Goal: Communication & Community: Answer question/provide support

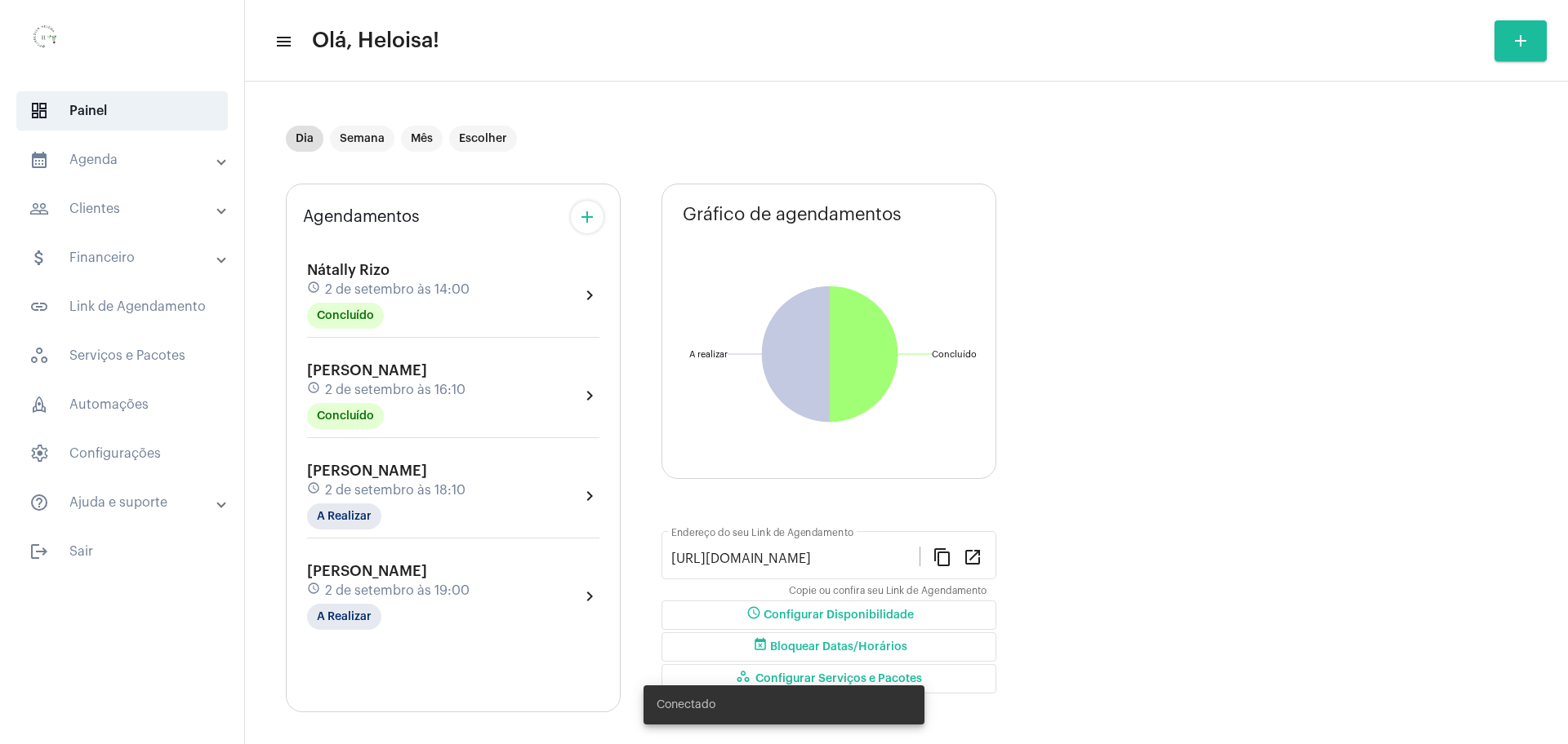
click at [215, 218] on mat-panel-title "people_outline Clientes" at bounding box center [123, 209] width 188 height 20
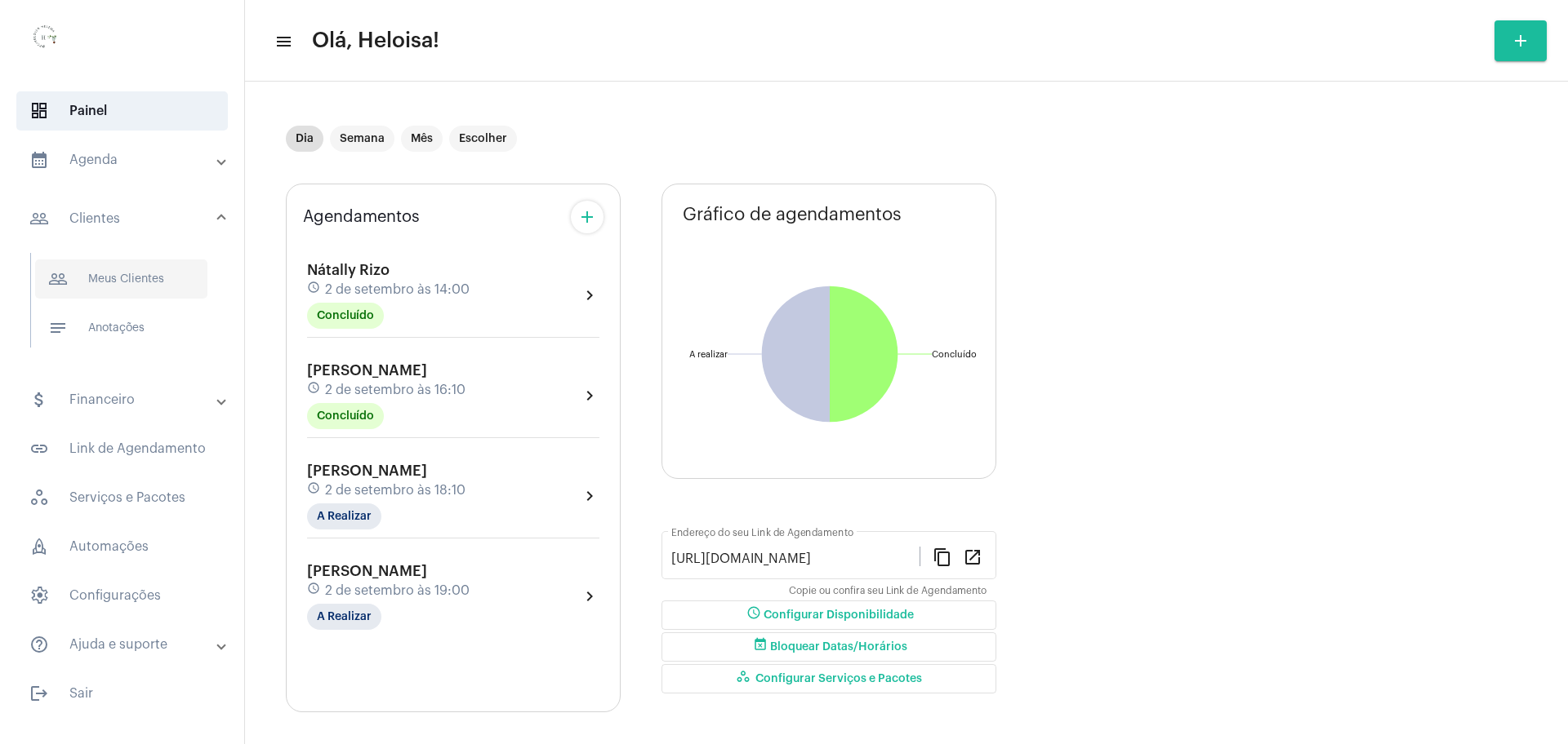
click at [135, 285] on span "people_outline Meus Clientes" at bounding box center [120, 279] width 172 height 40
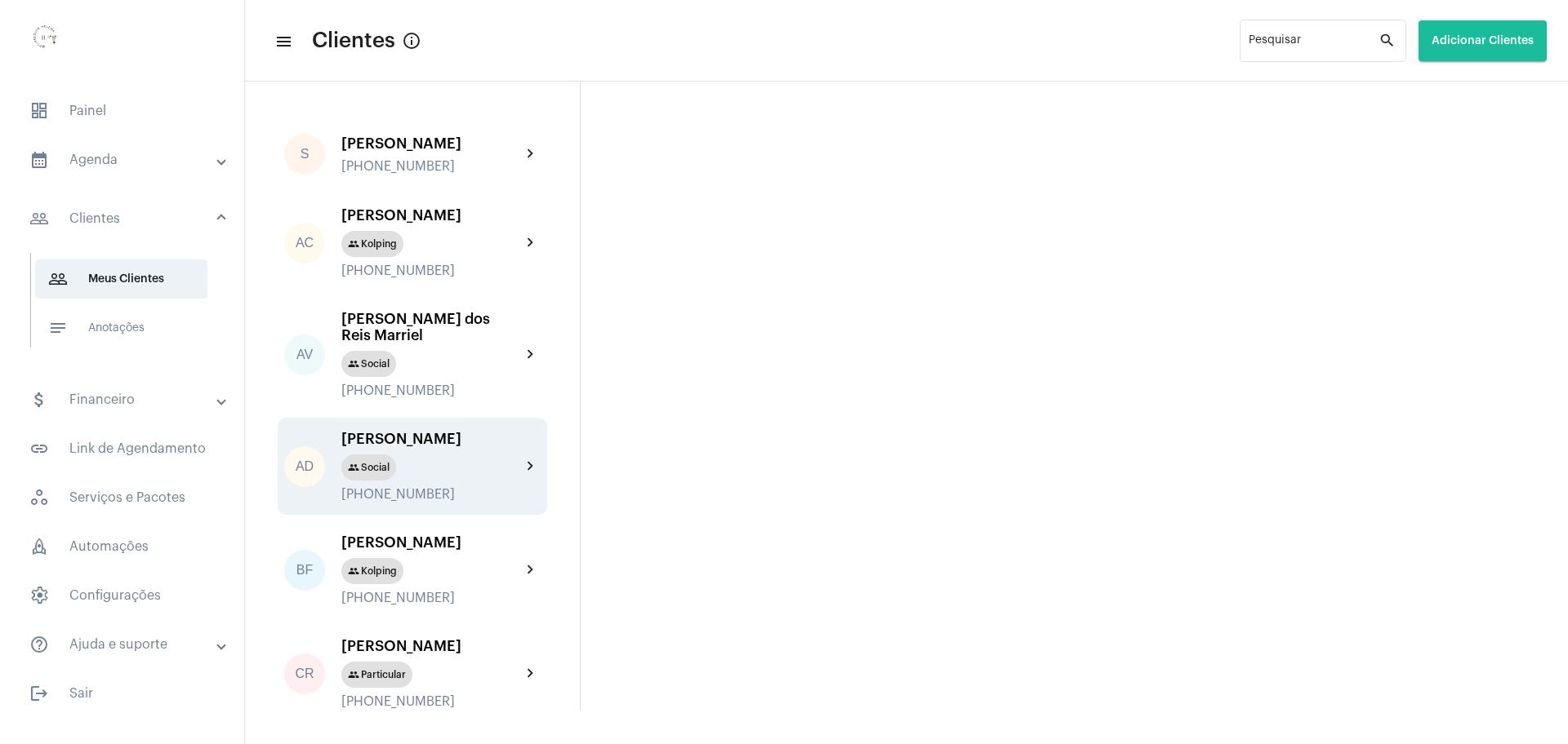
click at [388, 447] on div "[PERSON_NAME]" at bounding box center [431, 438] width 180 height 16
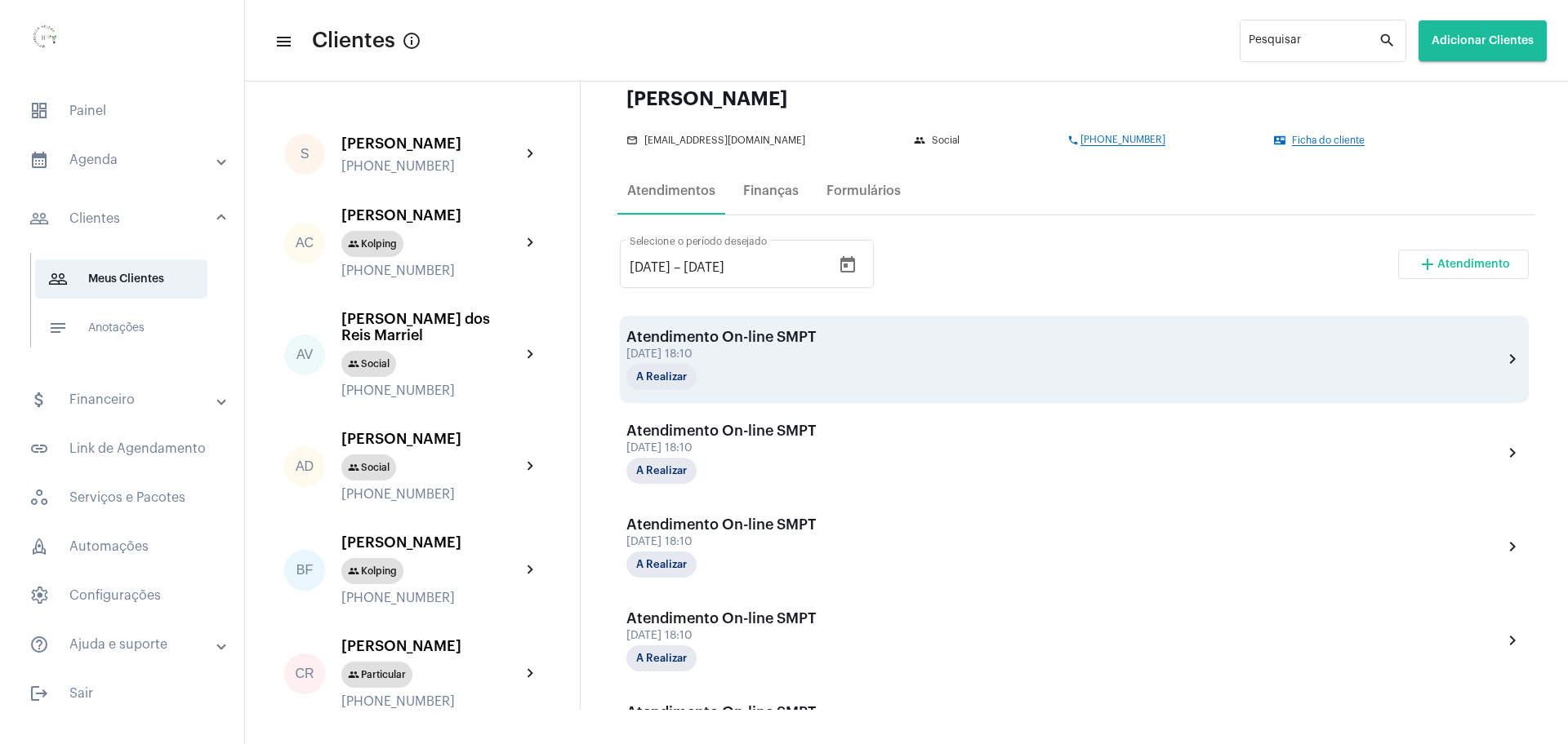
scroll to position [60, 0]
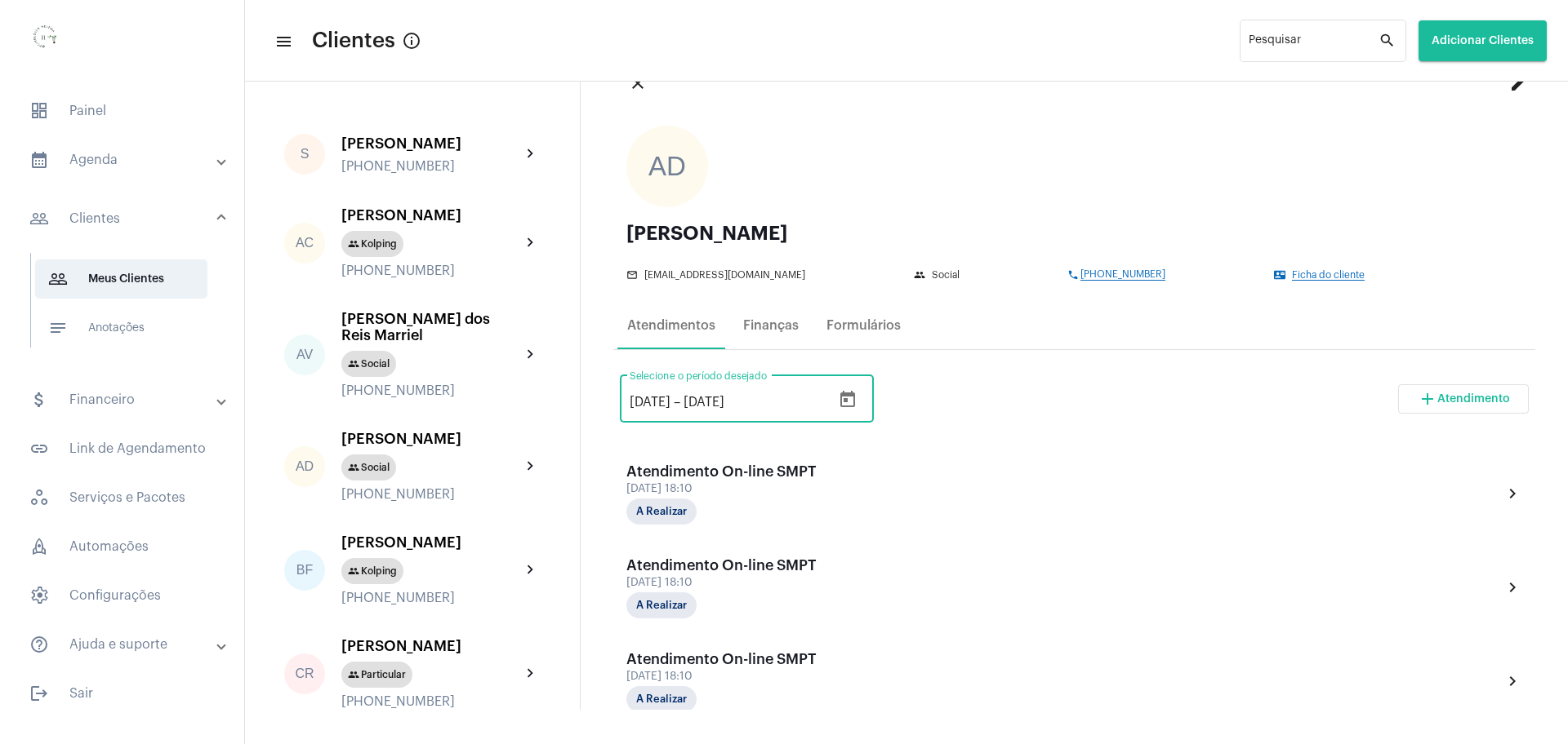
click at [634, 398] on input "[DATE]" at bounding box center [649, 403] width 40 height 15
type input "[DATE]"
drag, startPoint x: 719, startPoint y: 401, endPoint x: 756, endPoint y: 417, distance: 40.3
click at [728, 406] on input "[DATE]" at bounding box center [732, 403] width 98 height 15
type input "[DATE]"
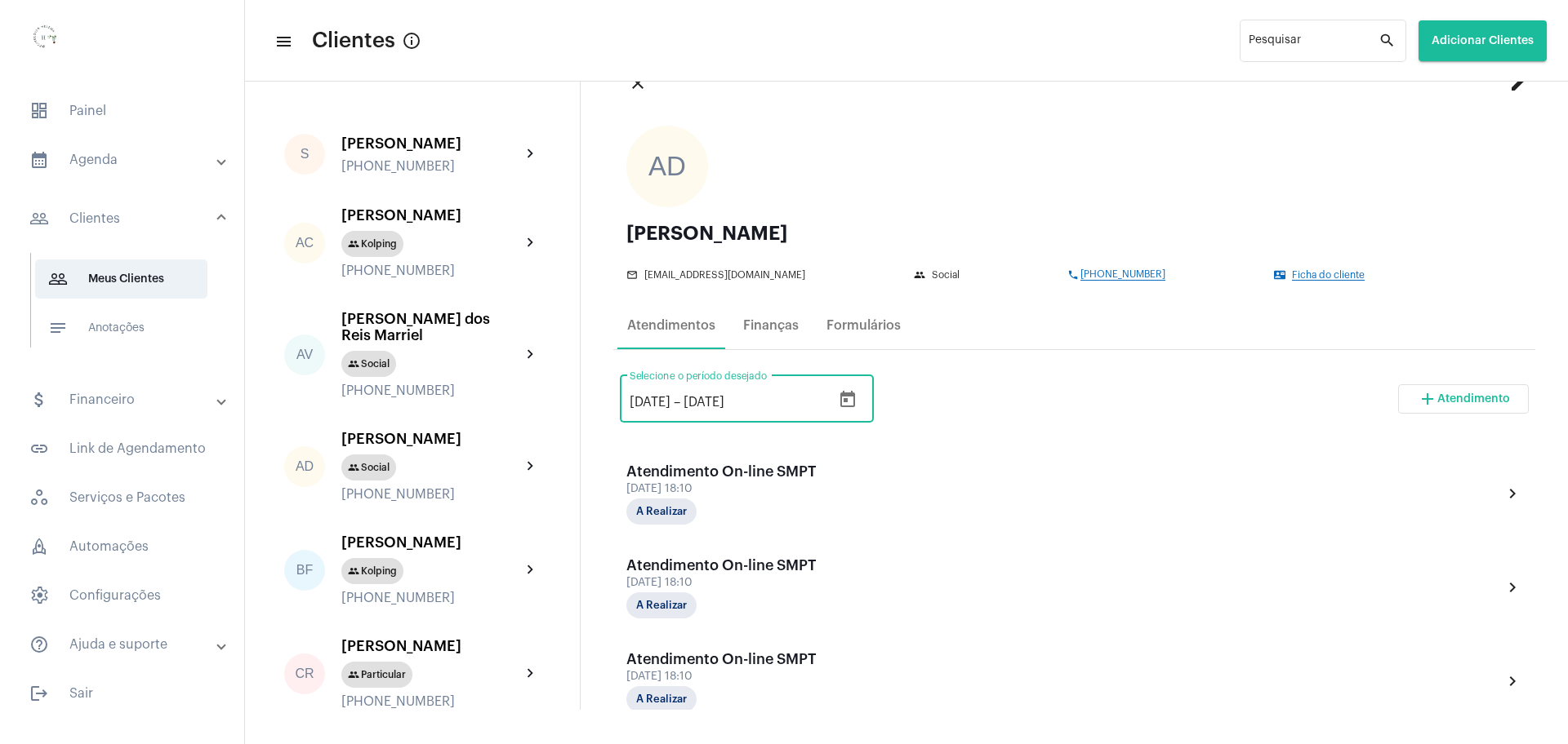
click at [1037, 408] on div "[DATE] [DATE] – [DATE] Selecione o período desejado add Atendimento" at bounding box center [1074, 405] width 909 height 77
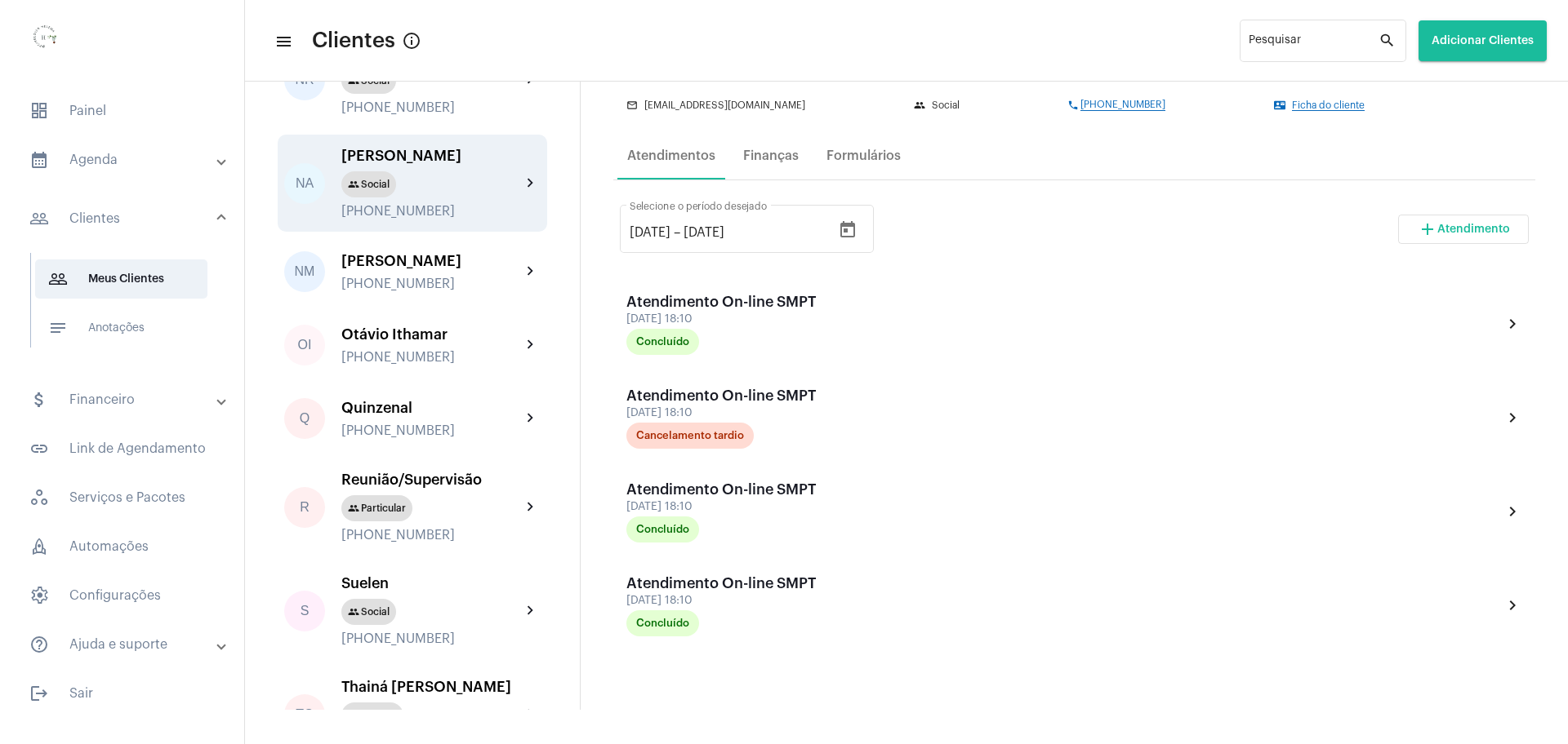
scroll to position [3264, 0]
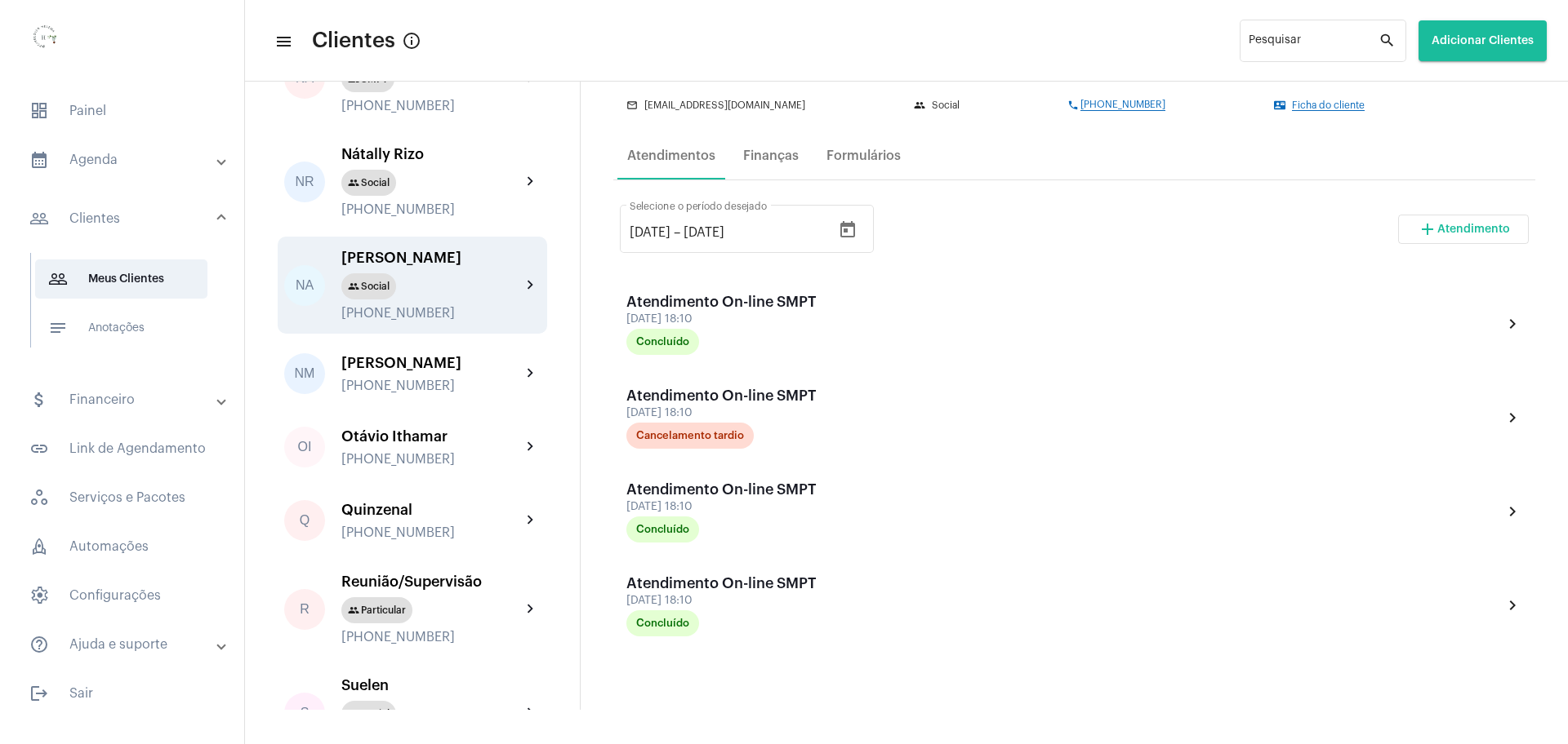
click at [392, 266] on div "[PERSON_NAME]" at bounding box center [431, 257] width 180 height 16
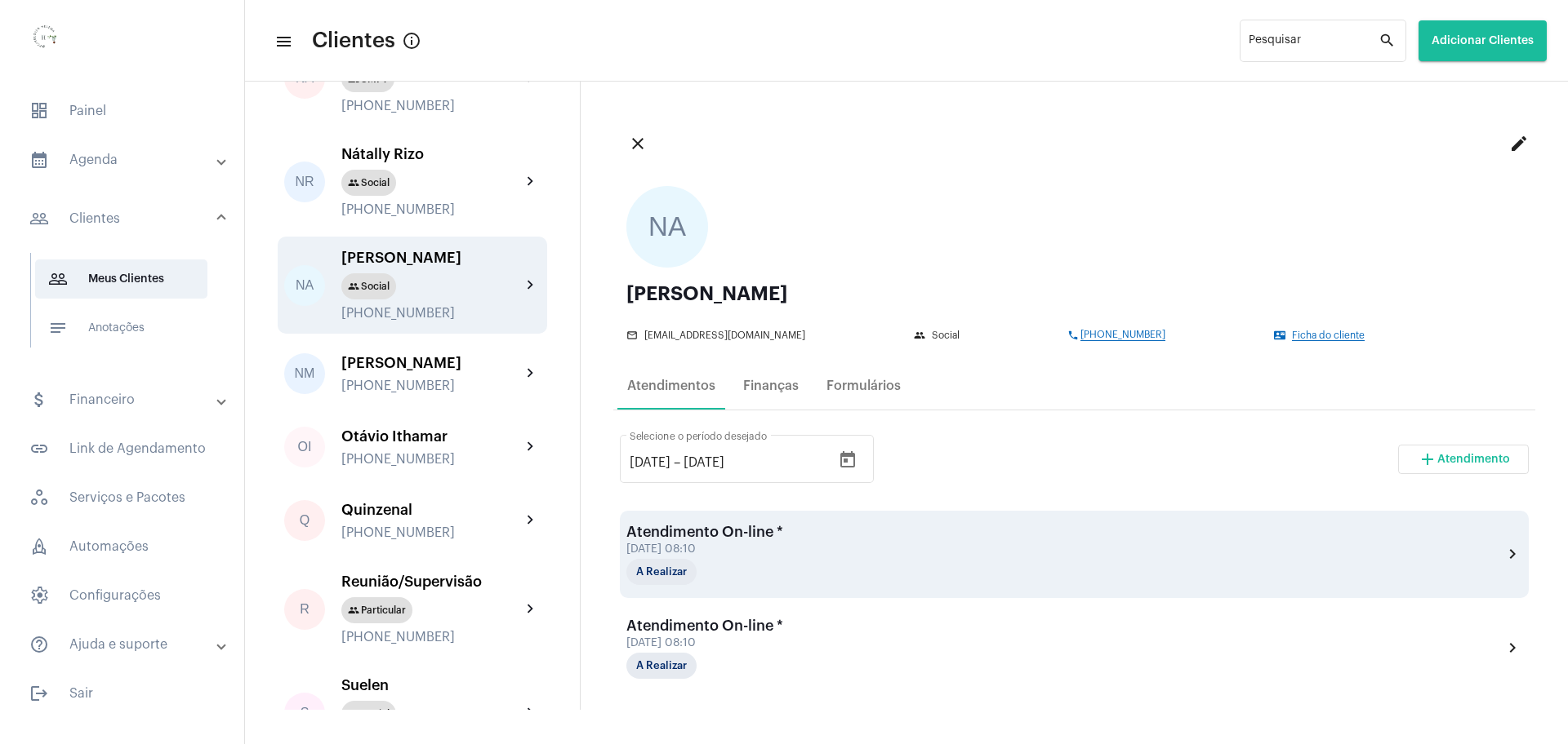
scroll to position [204, 0]
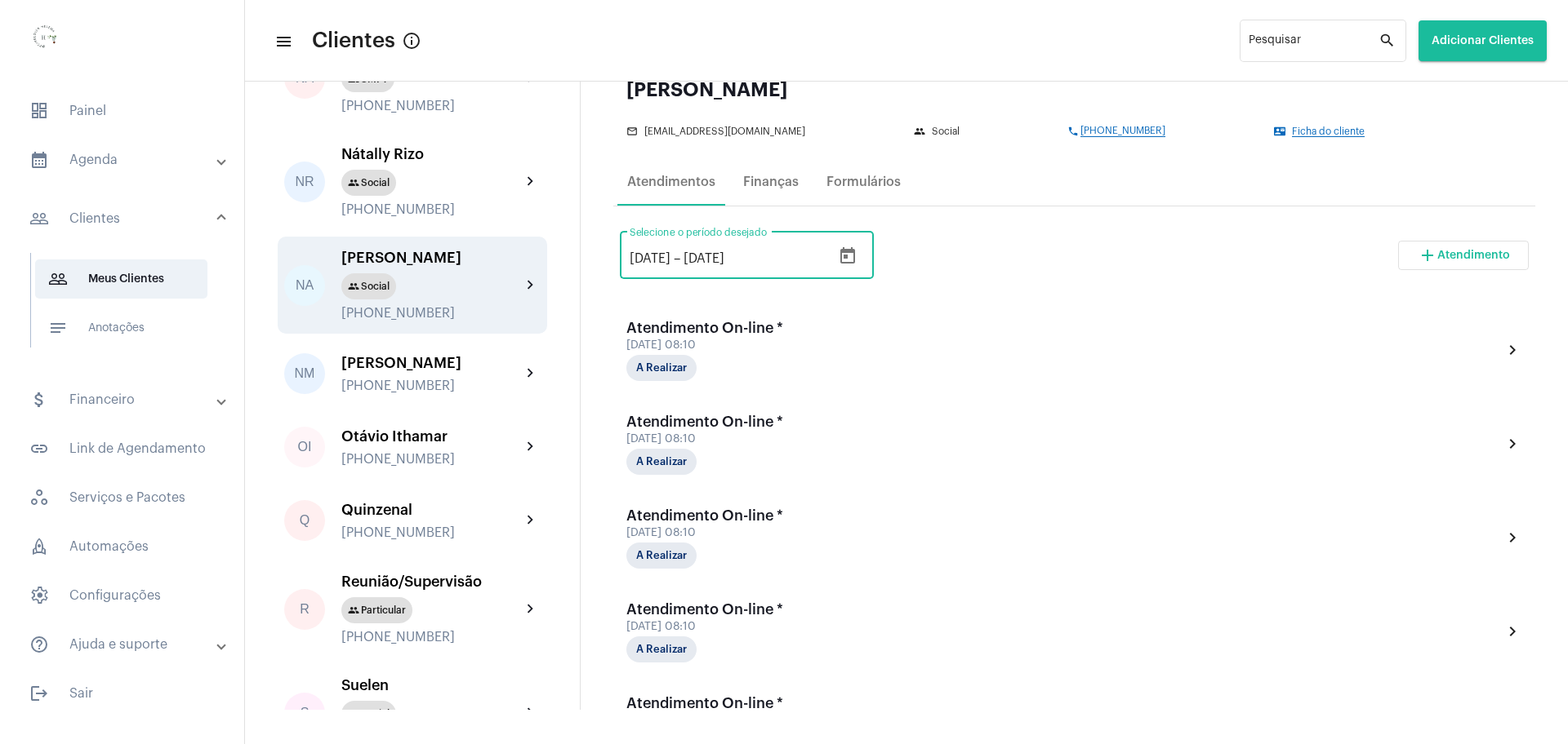
drag, startPoint x: 638, startPoint y: 255, endPoint x: 635, endPoint y: 238, distance: 17.3
click at [630, 244] on div "[DATE] [DATE] – [DATE] Selecione o período desejado" at bounding box center [730, 253] width 201 height 52
type input "[DATE]"
click at [712, 259] on input "[DATE]" at bounding box center [732, 259] width 98 height 15
type input "[DATE]"
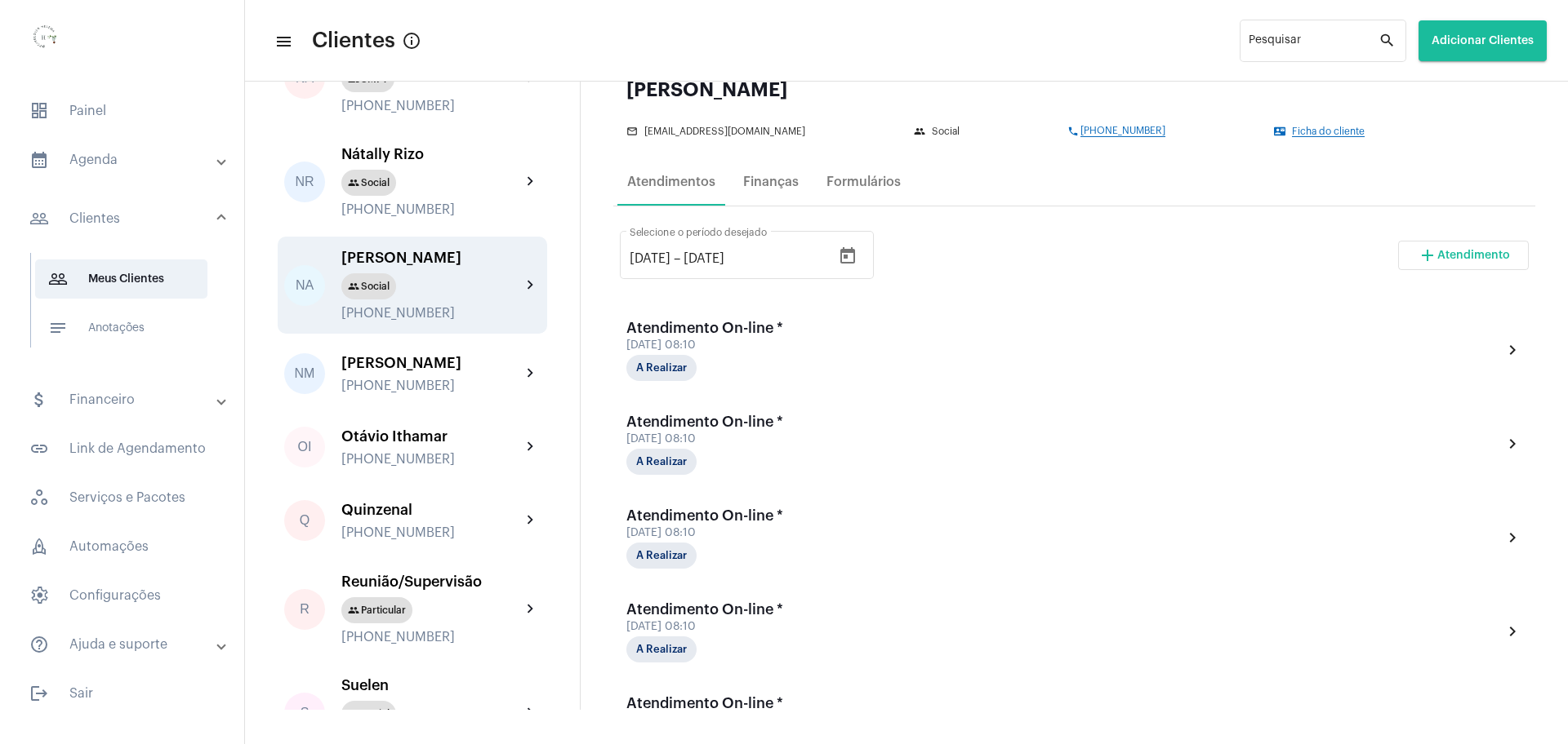
click at [1026, 257] on div "[DATE] [DATE] – [DATE] Selecione o período desejado add Atendimento" at bounding box center [1074, 262] width 909 height 77
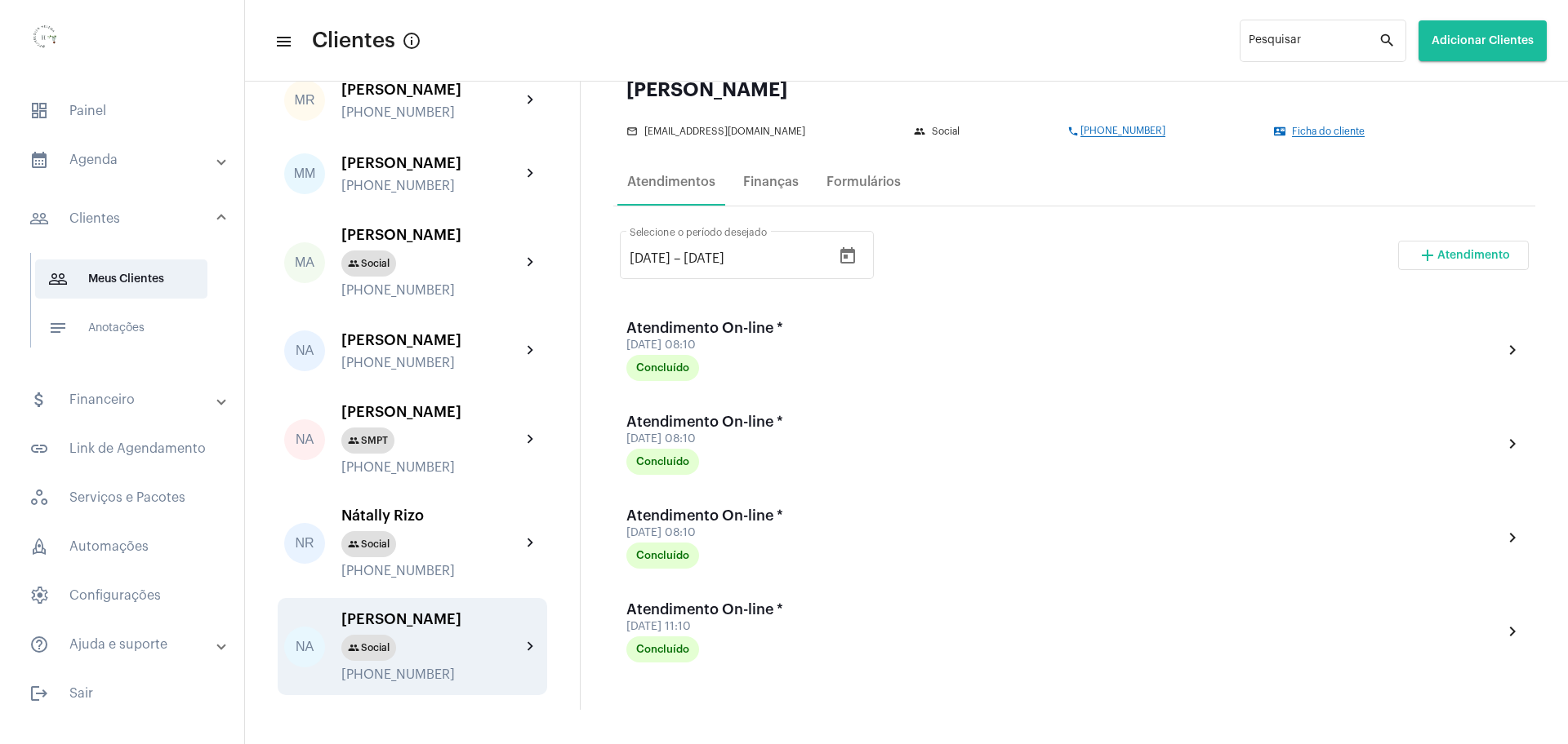
scroll to position [2550, 0]
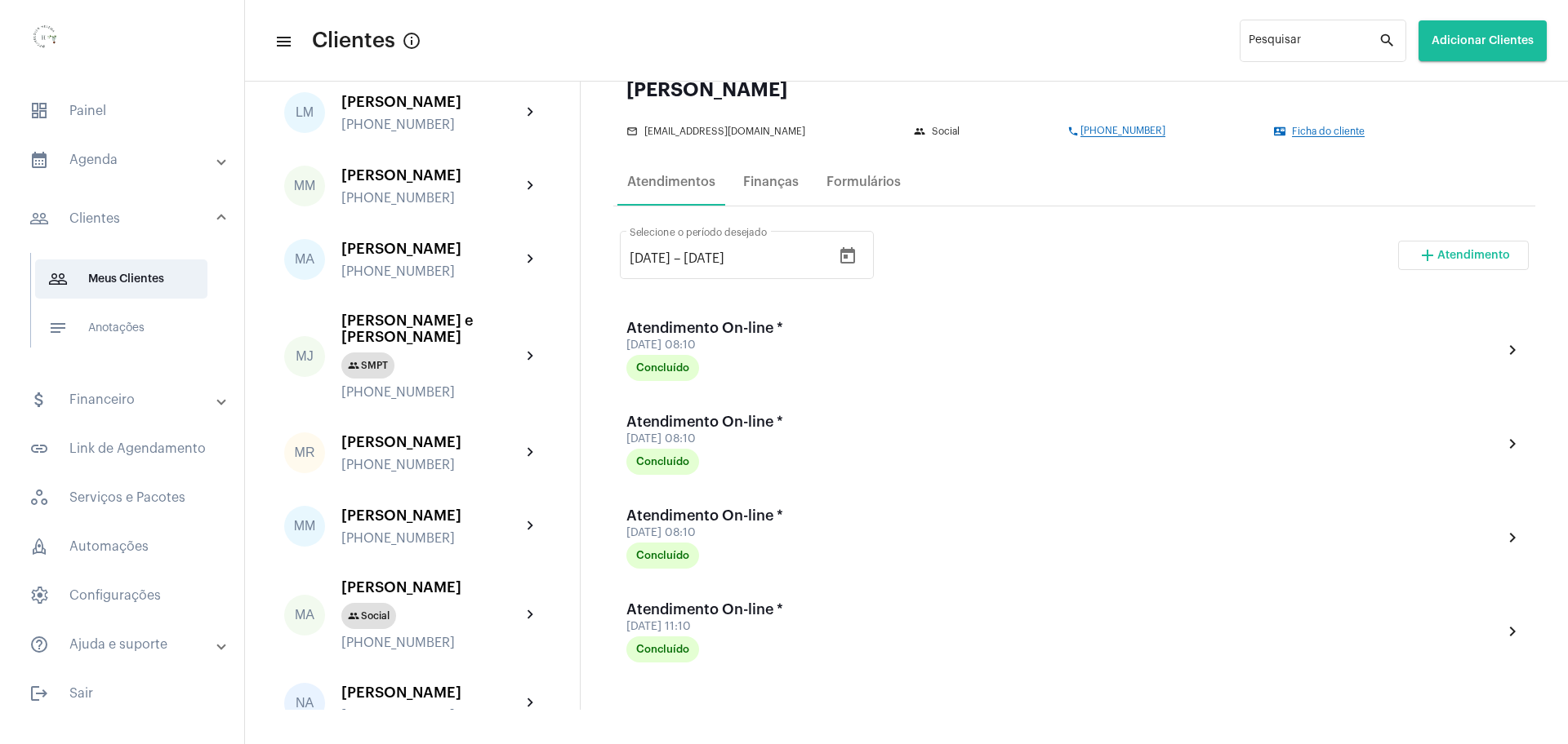
click at [124, 159] on mat-panel-title "calendar_month_outlined Agenda" at bounding box center [123, 160] width 188 height 20
click at [104, 119] on span "dashboard Painel" at bounding box center [121, 111] width 212 height 40
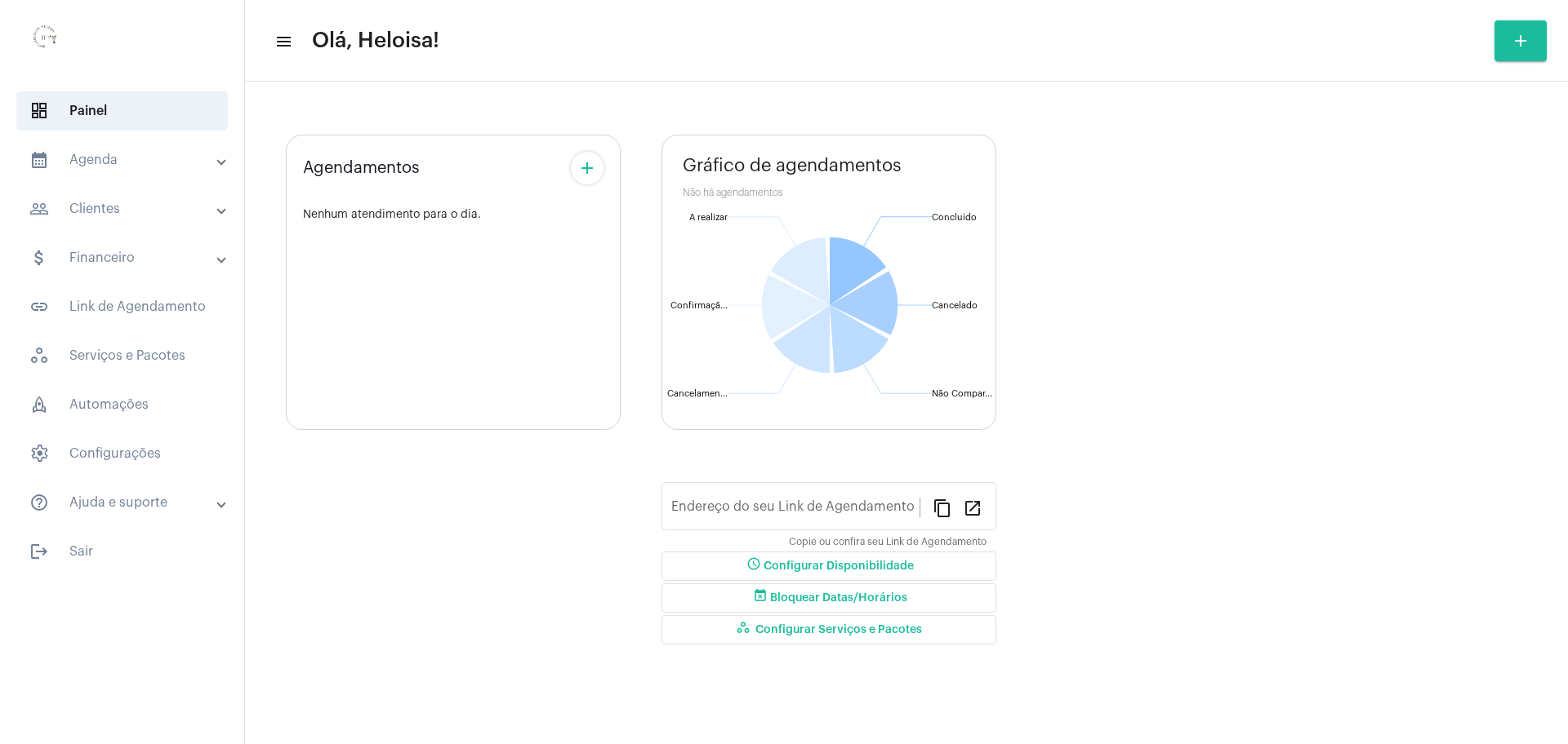
type input "[URL][DOMAIN_NAME]"
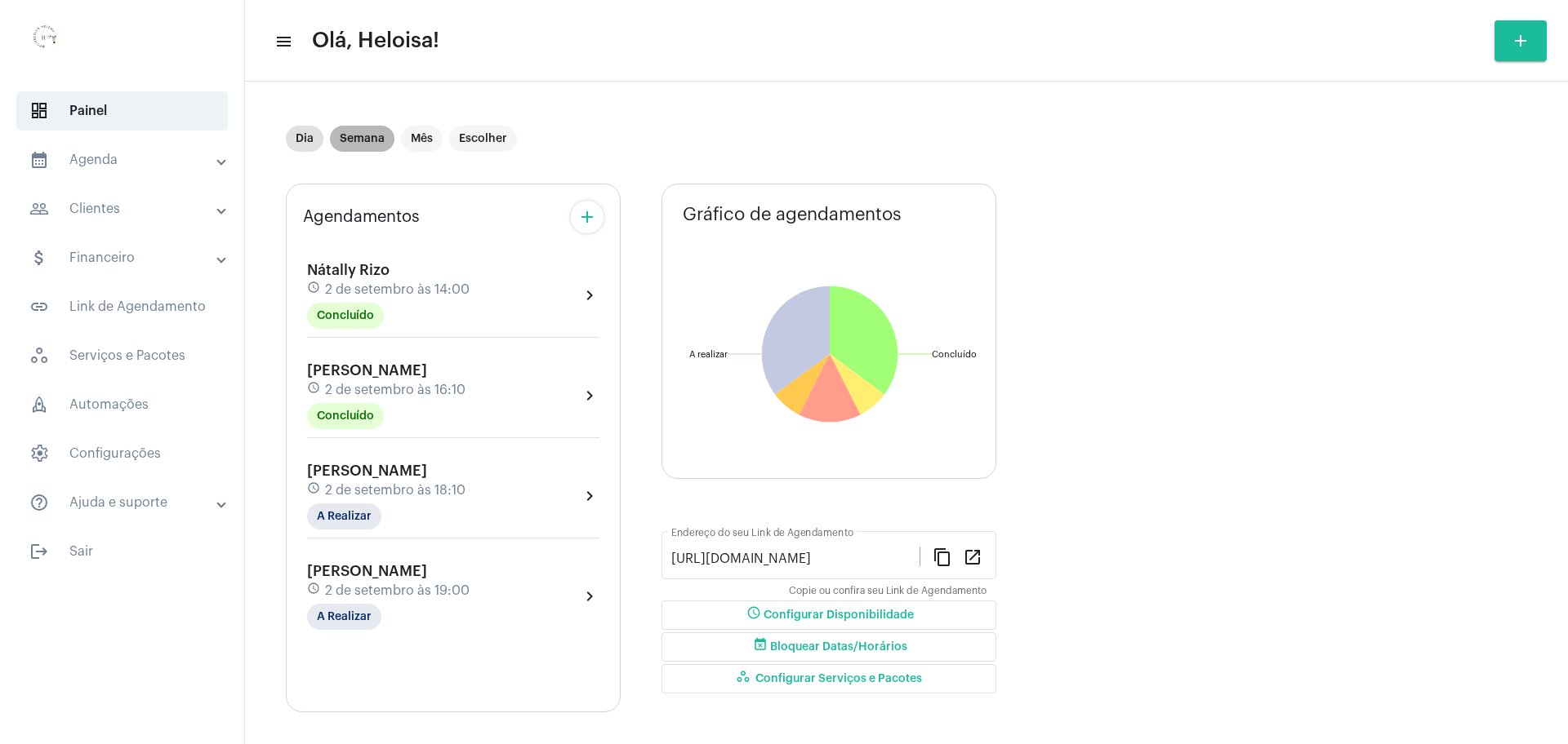
click at [353, 134] on mat-chip "Semana" at bounding box center [362, 139] width 65 height 26
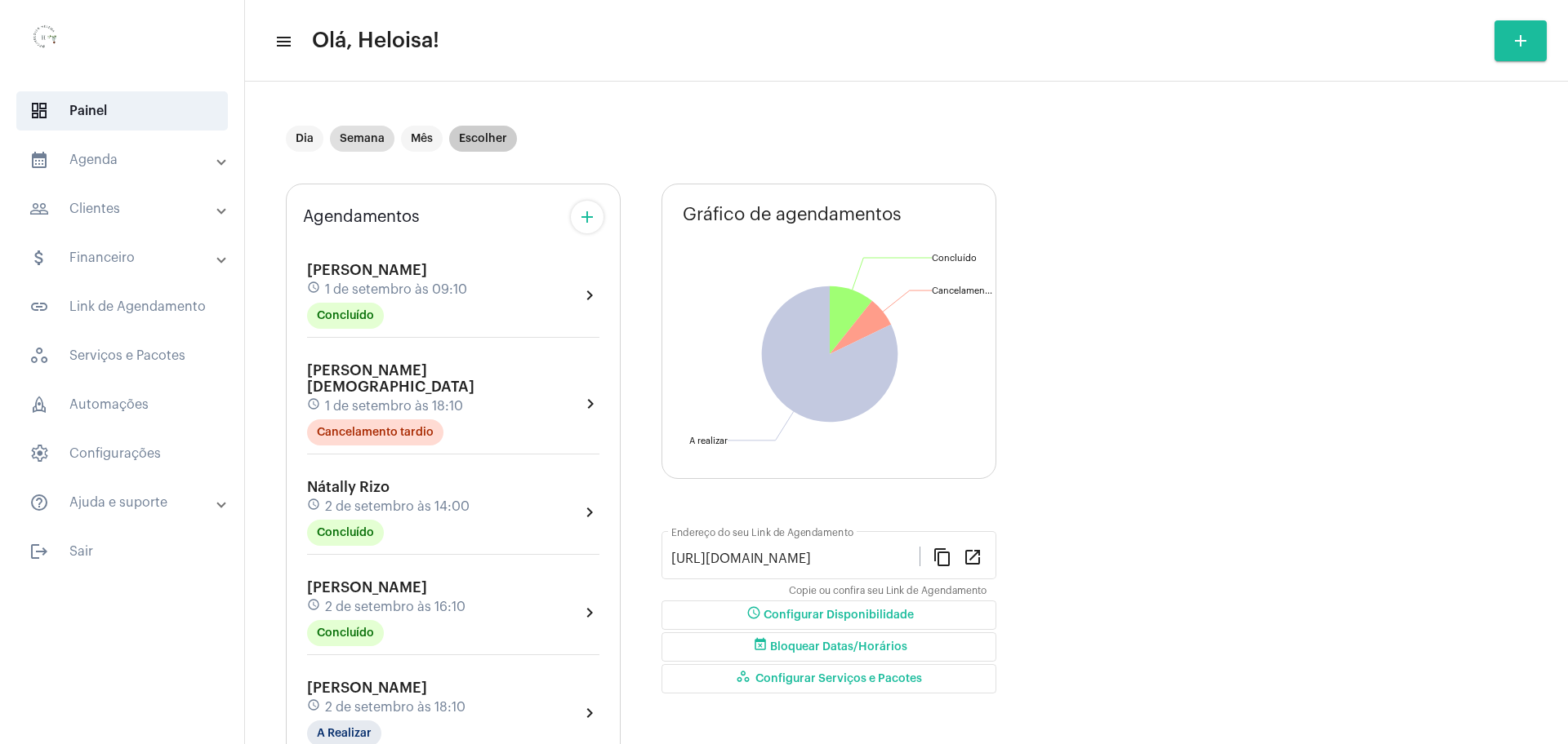
click at [486, 140] on mat-chip "Escolher" at bounding box center [483, 139] width 68 height 26
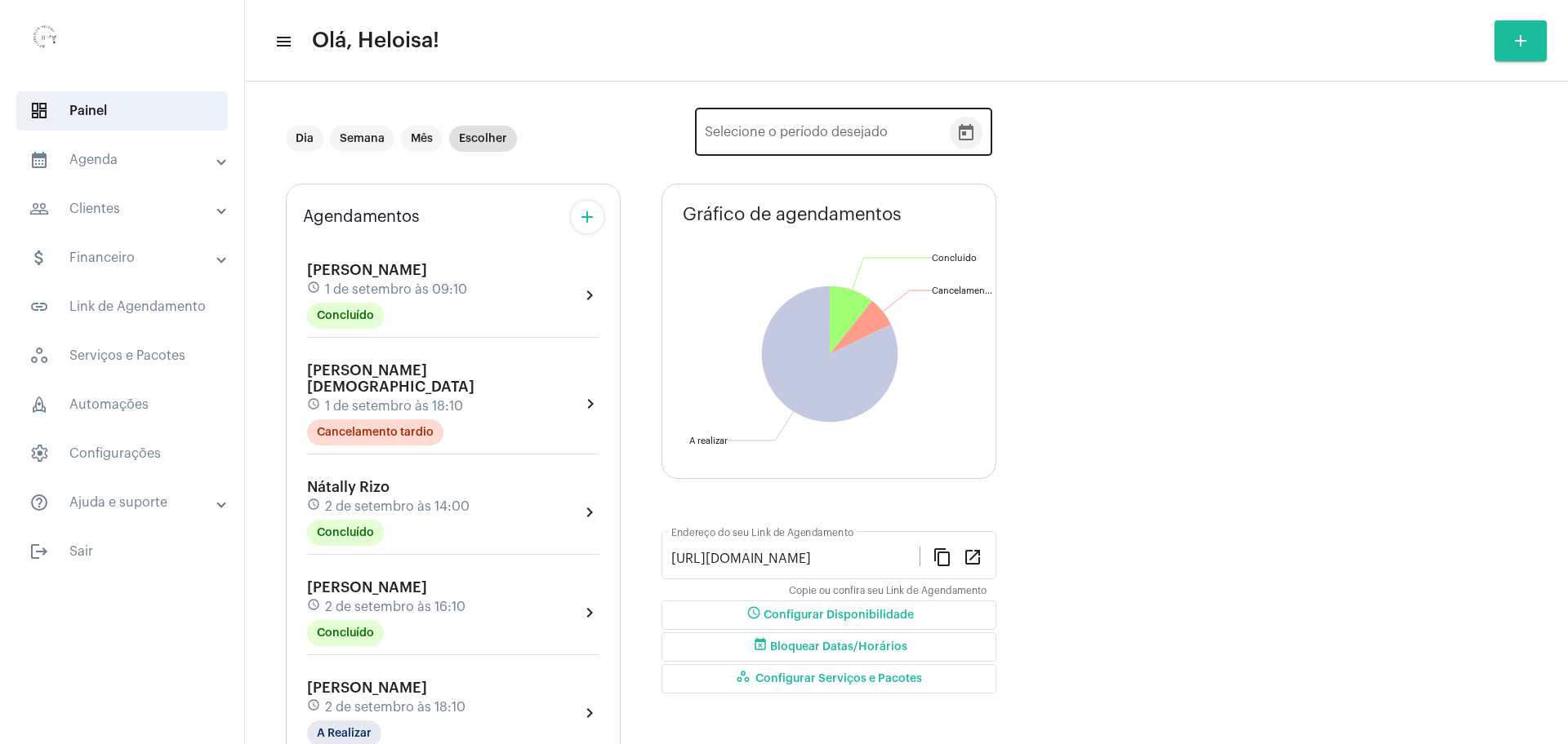
click at [962, 133] on icon "Open calendar" at bounding box center [967, 132] width 15 height 16
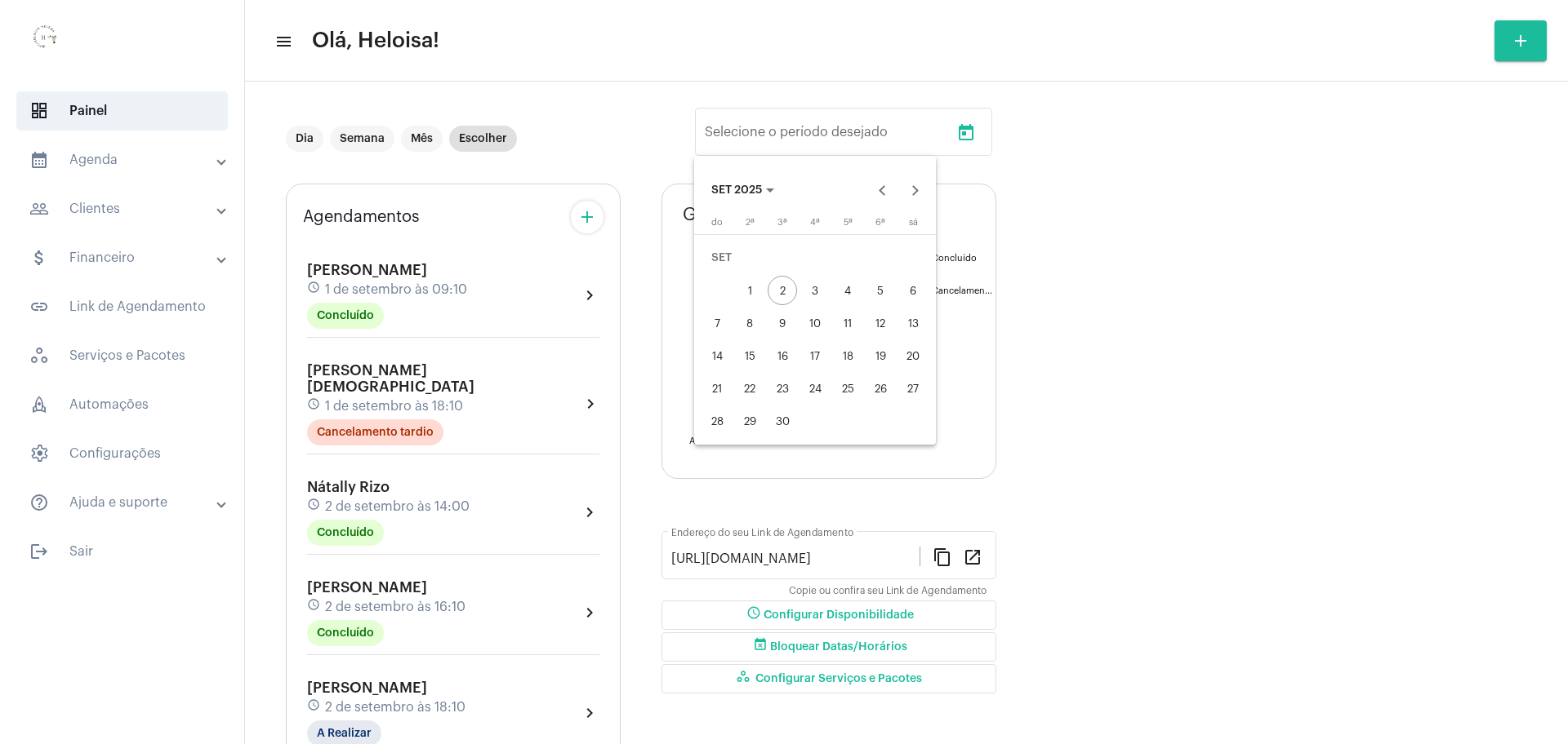
click at [780, 321] on div "9" at bounding box center [782, 323] width 29 height 29
type input "[DATE]"
click at [856, 324] on div "11" at bounding box center [847, 323] width 29 height 29
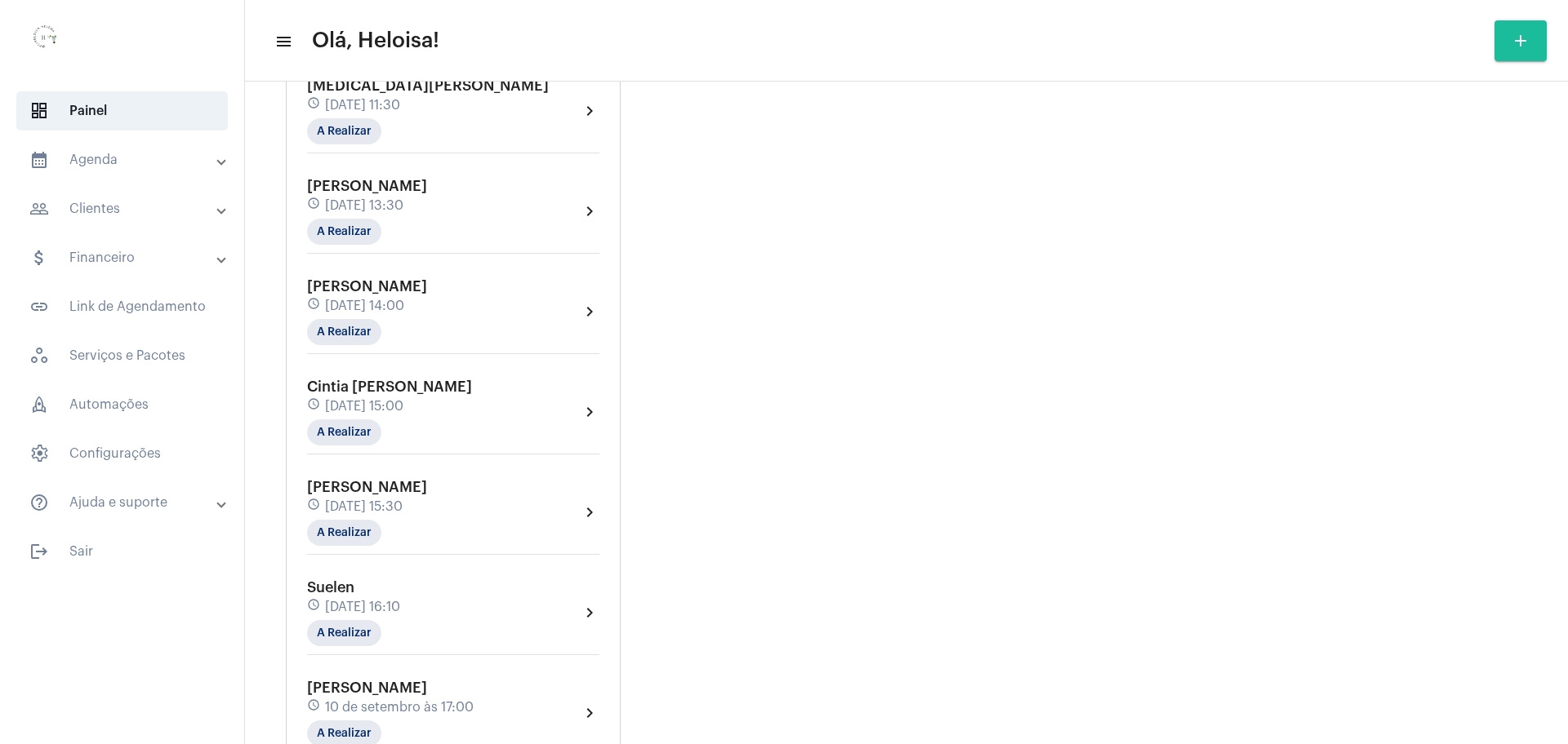
scroll to position [1326, 0]
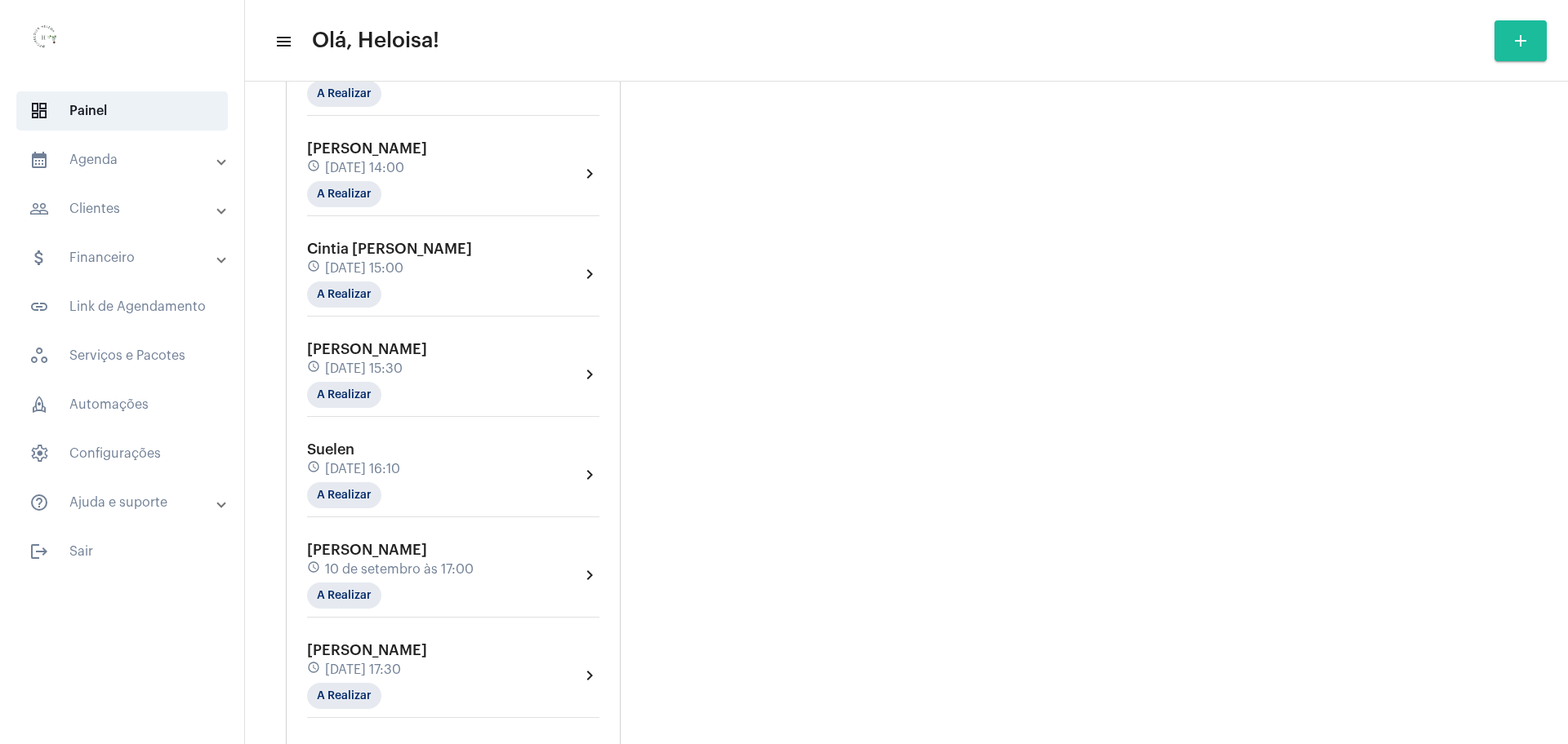
click at [386, 463] on span "[DATE] 16:10" at bounding box center [362, 469] width 75 height 15
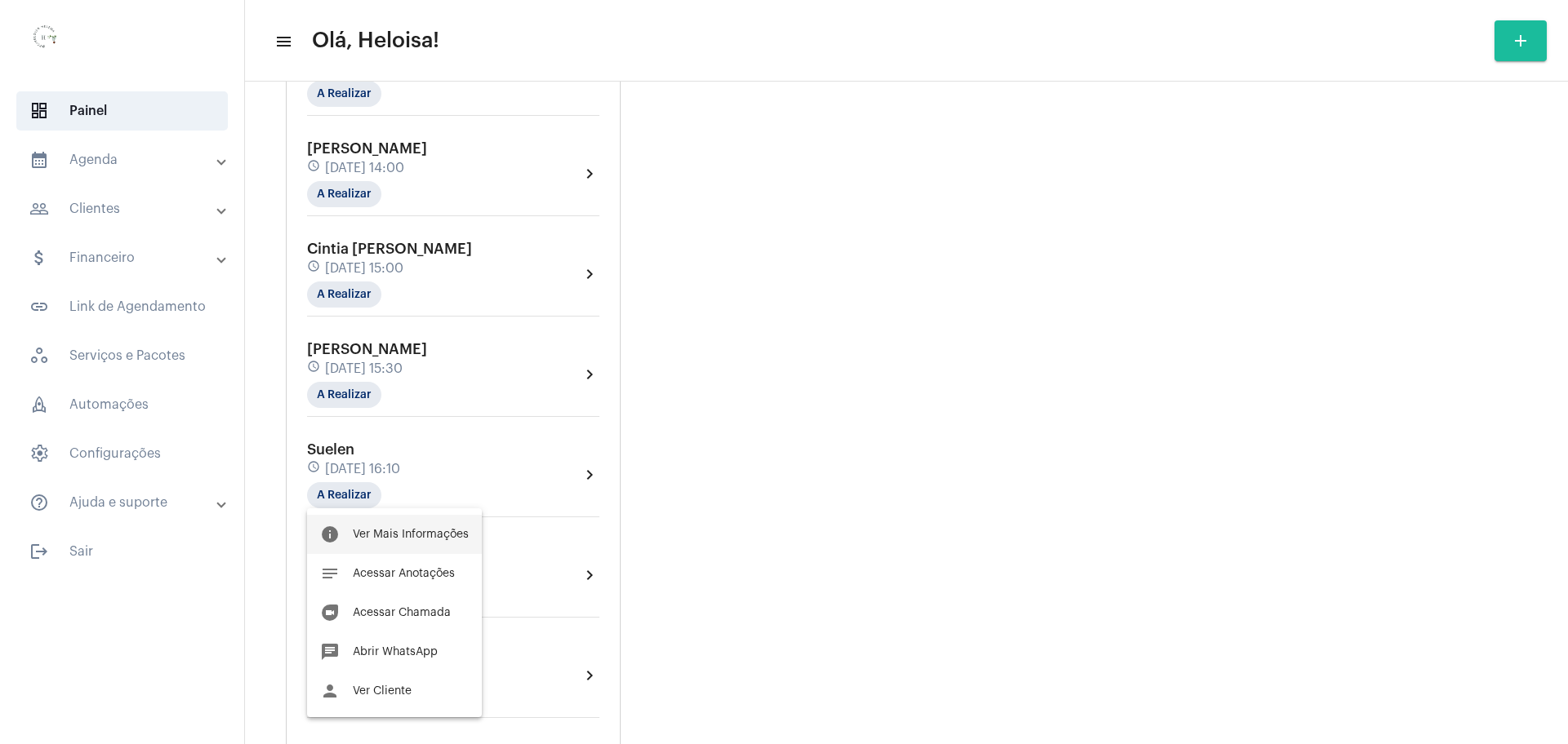
click at [400, 529] on span "Ver Mais Informações" at bounding box center [410, 534] width 116 height 11
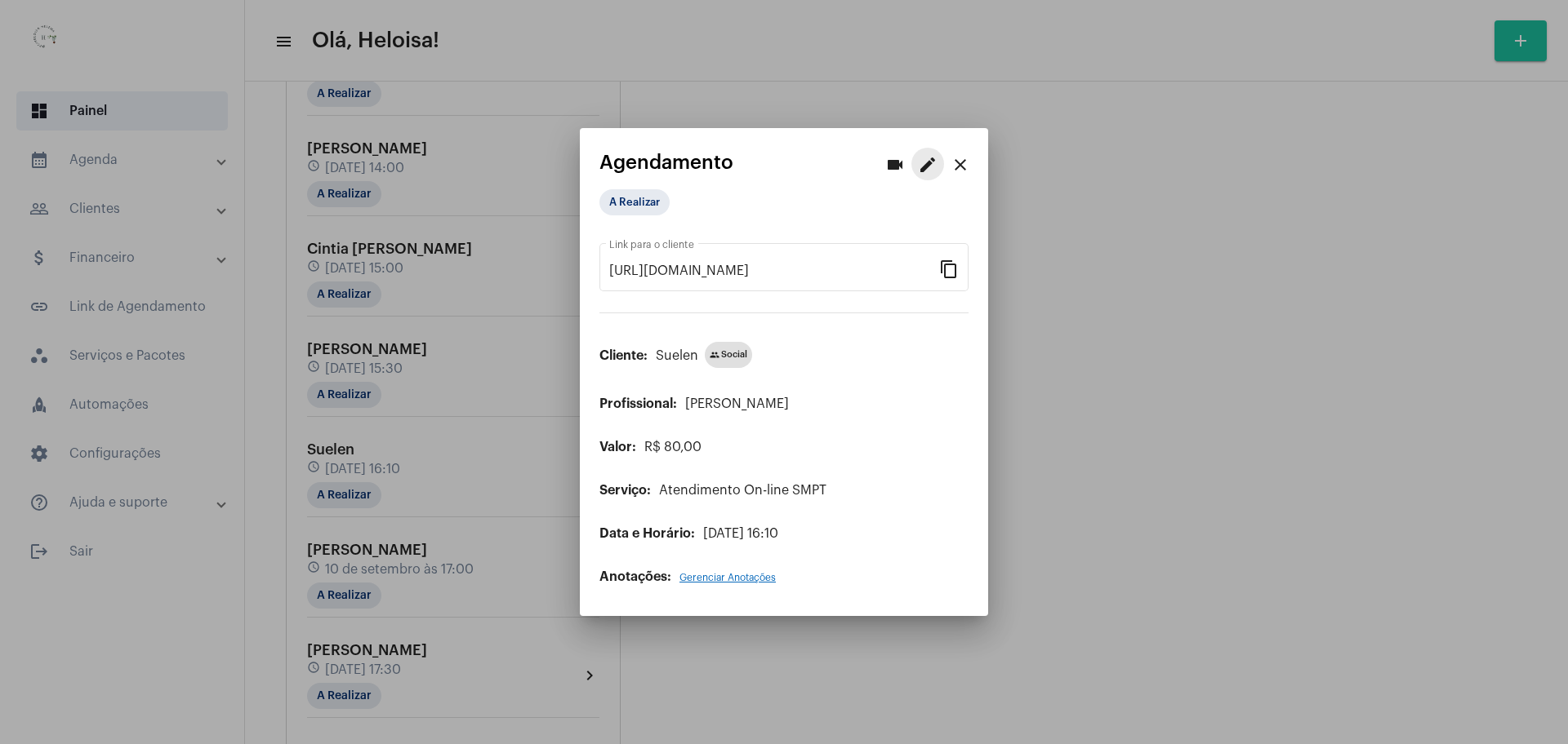
click at [936, 166] on mat-icon "edit" at bounding box center [927, 165] width 20 height 20
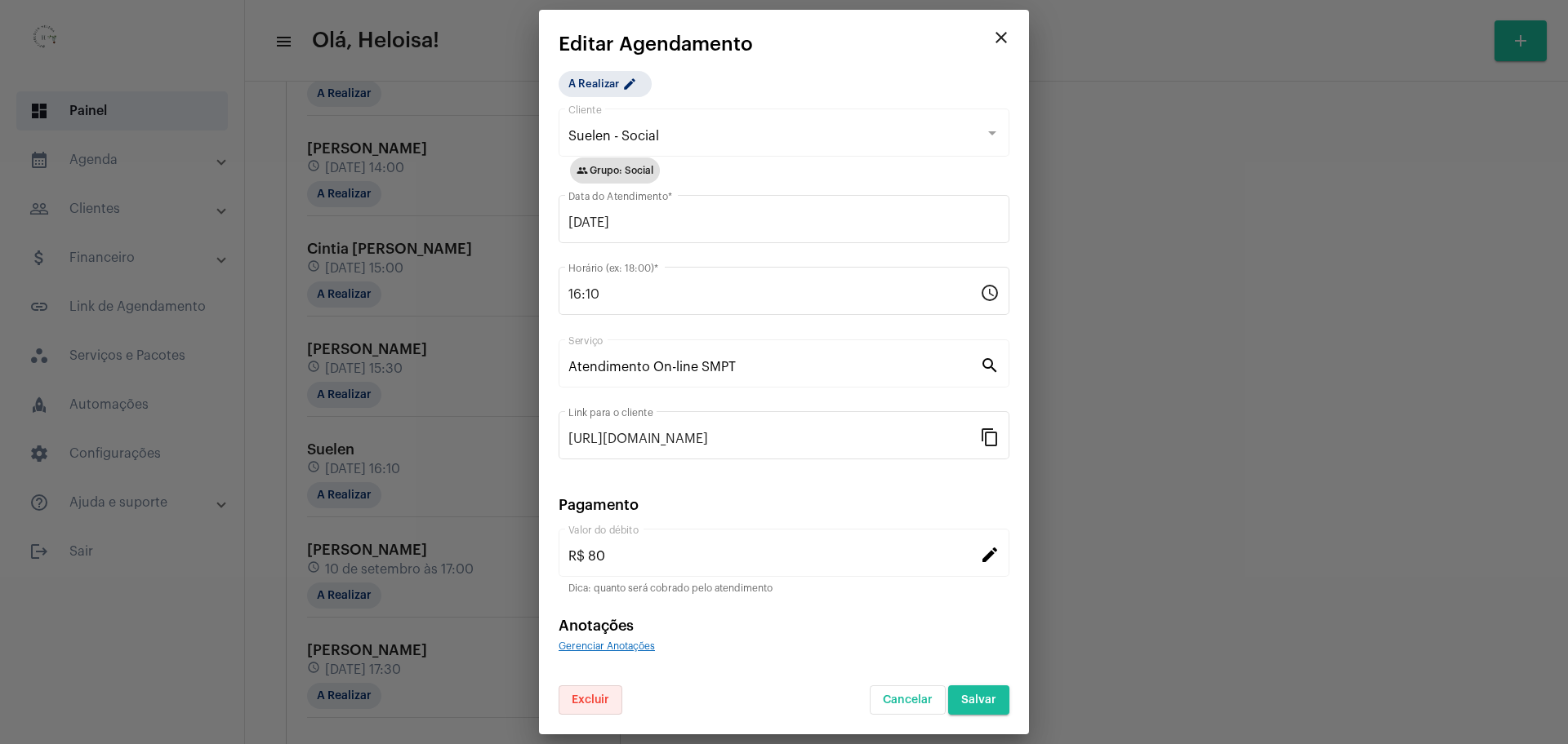
click at [589, 695] on span "Excluir" at bounding box center [590, 700] width 38 height 11
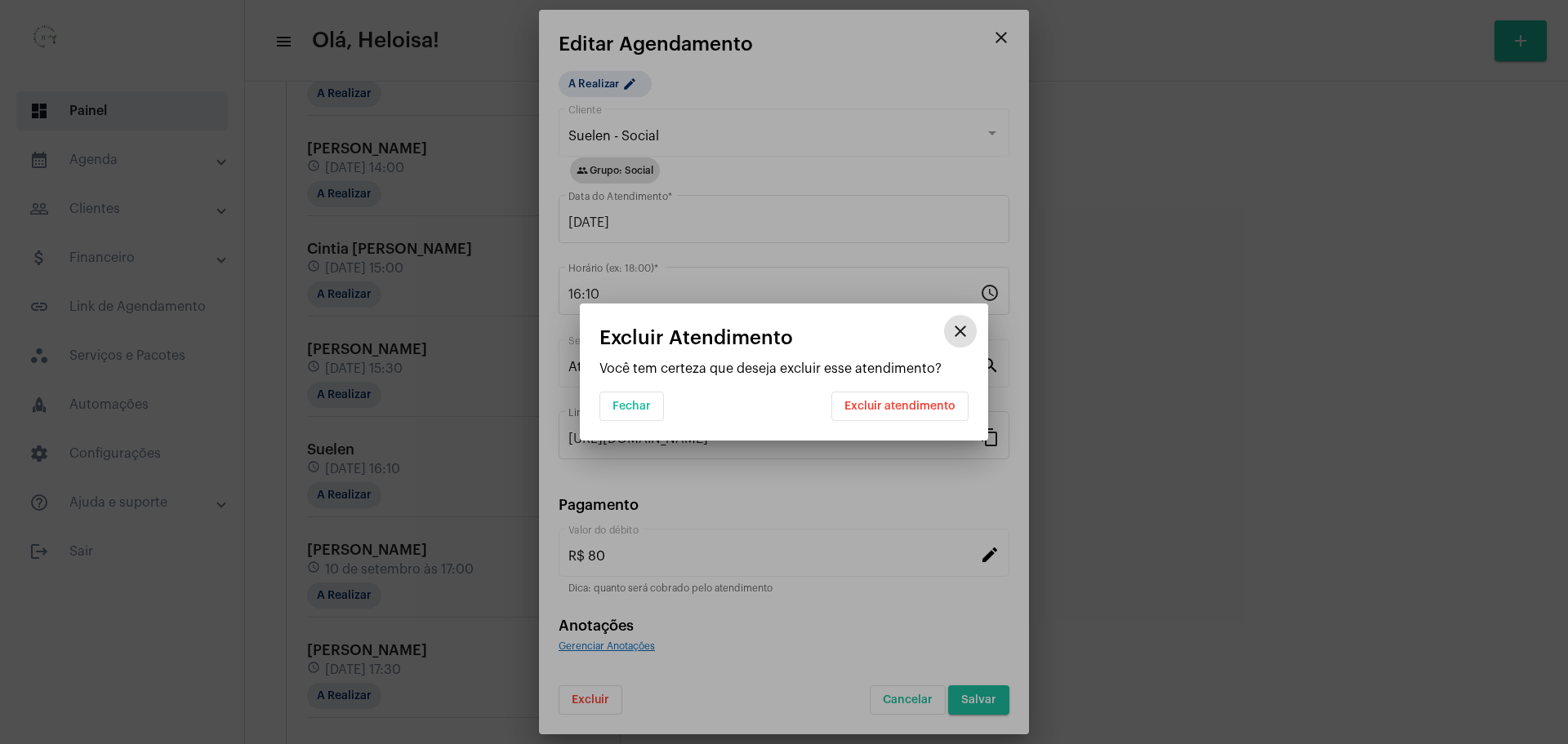
click at [926, 404] on span "Excluir atendimento" at bounding box center [900, 406] width 111 height 11
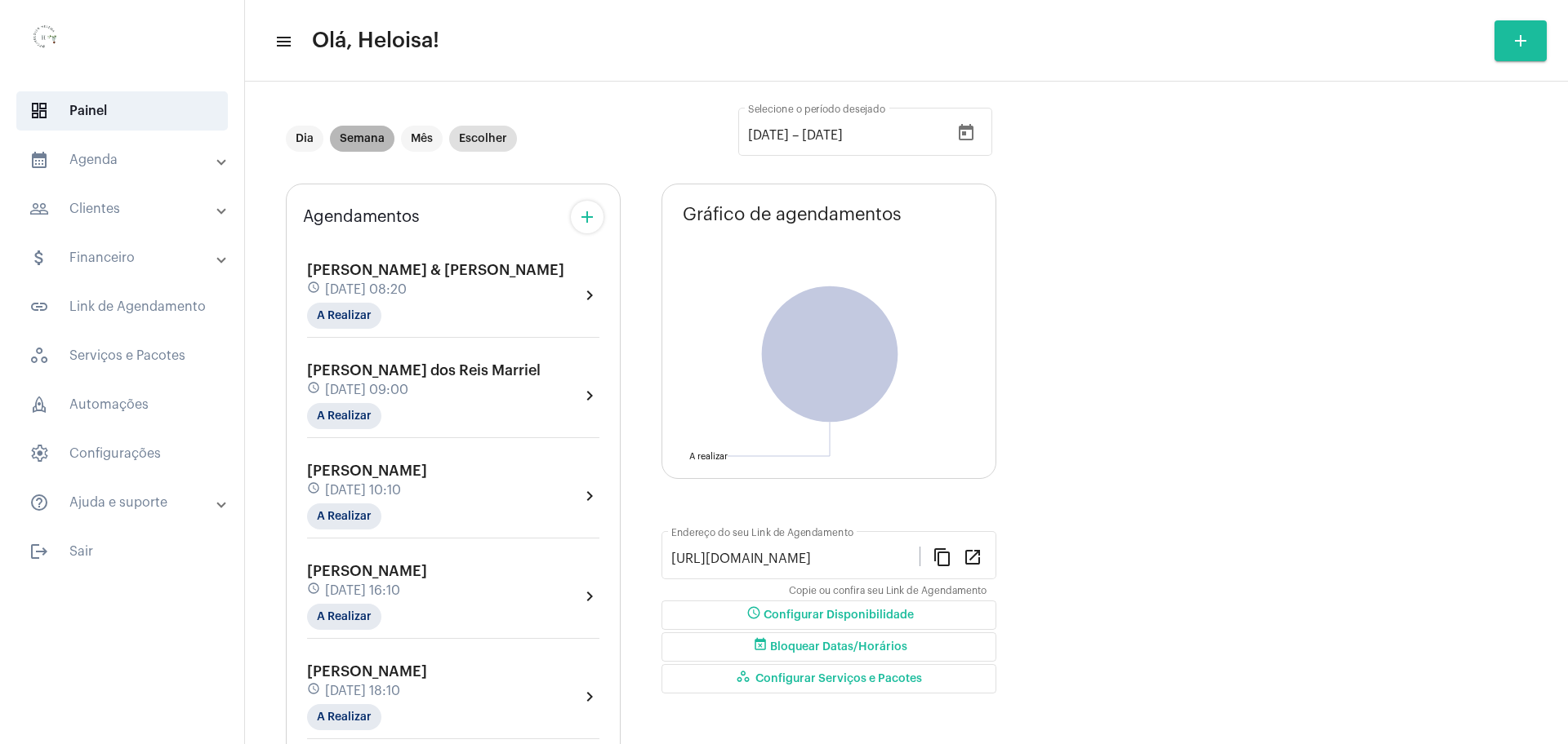
click at [372, 137] on mat-chip "Semana" at bounding box center [362, 139] width 65 height 26
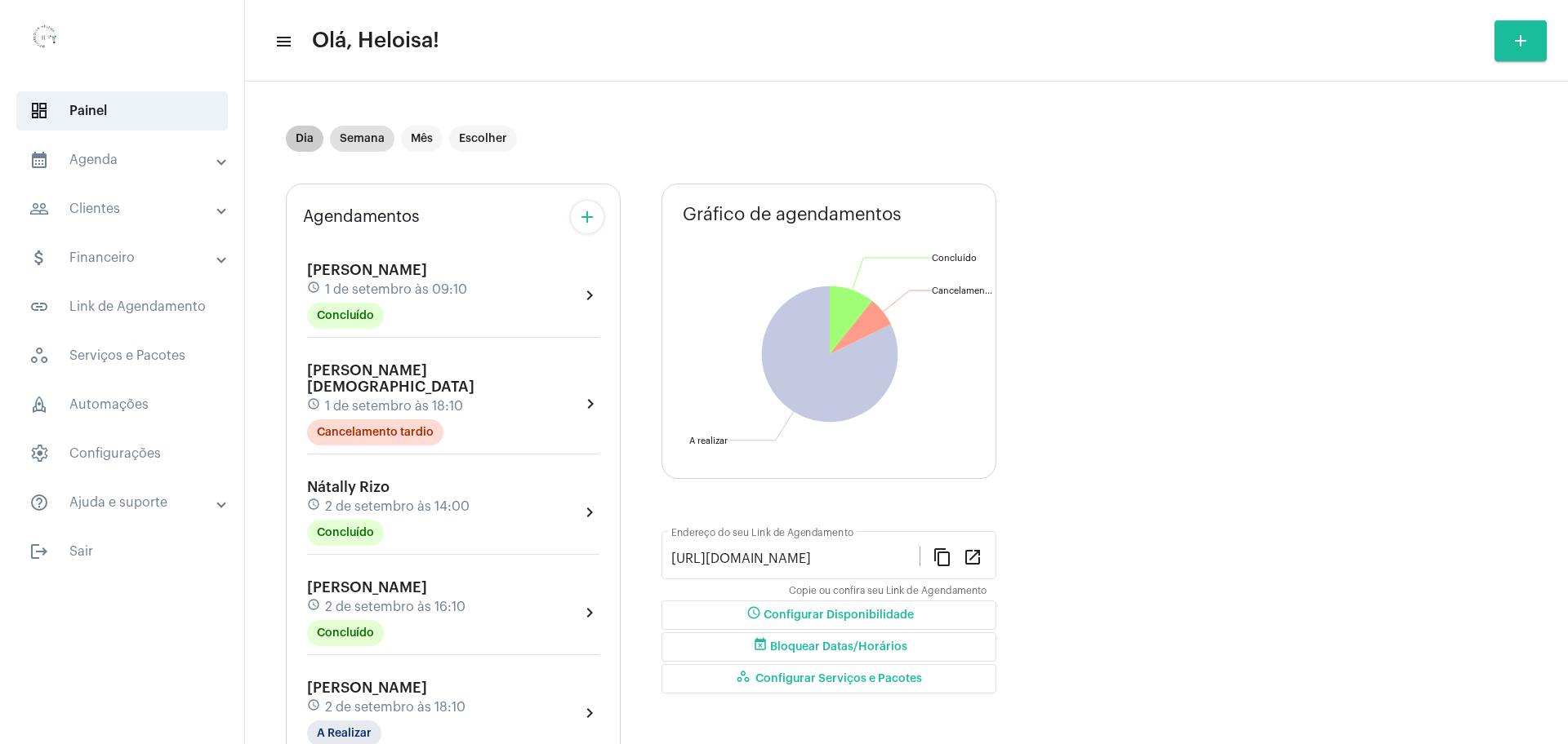
click at [300, 136] on mat-chip "Dia" at bounding box center [305, 139] width 38 height 26
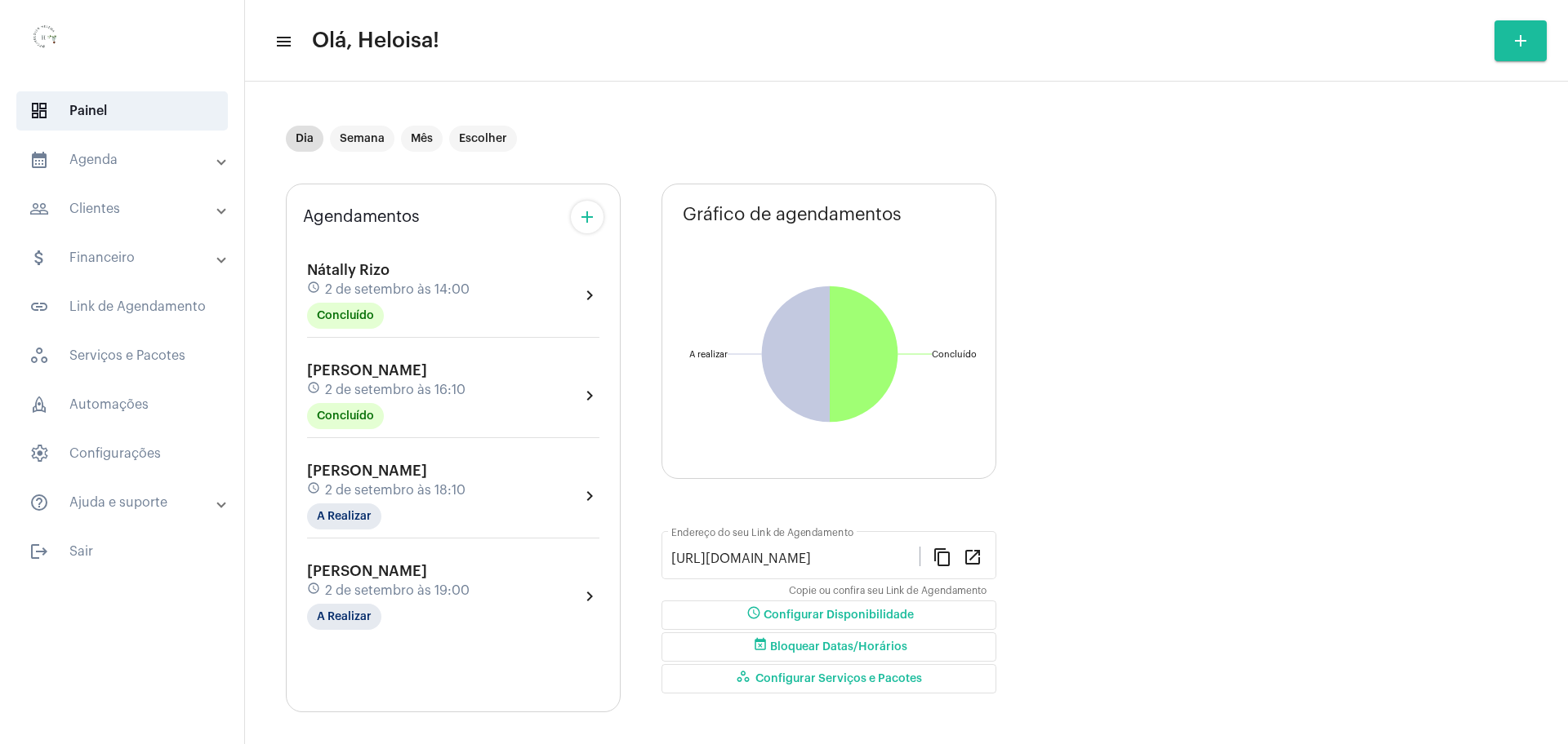
click at [347, 480] on div "[PERSON_NAME] Driel schedule [DATE] 18:10 A Realizar" at bounding box center [386, 496] width 158 height 67
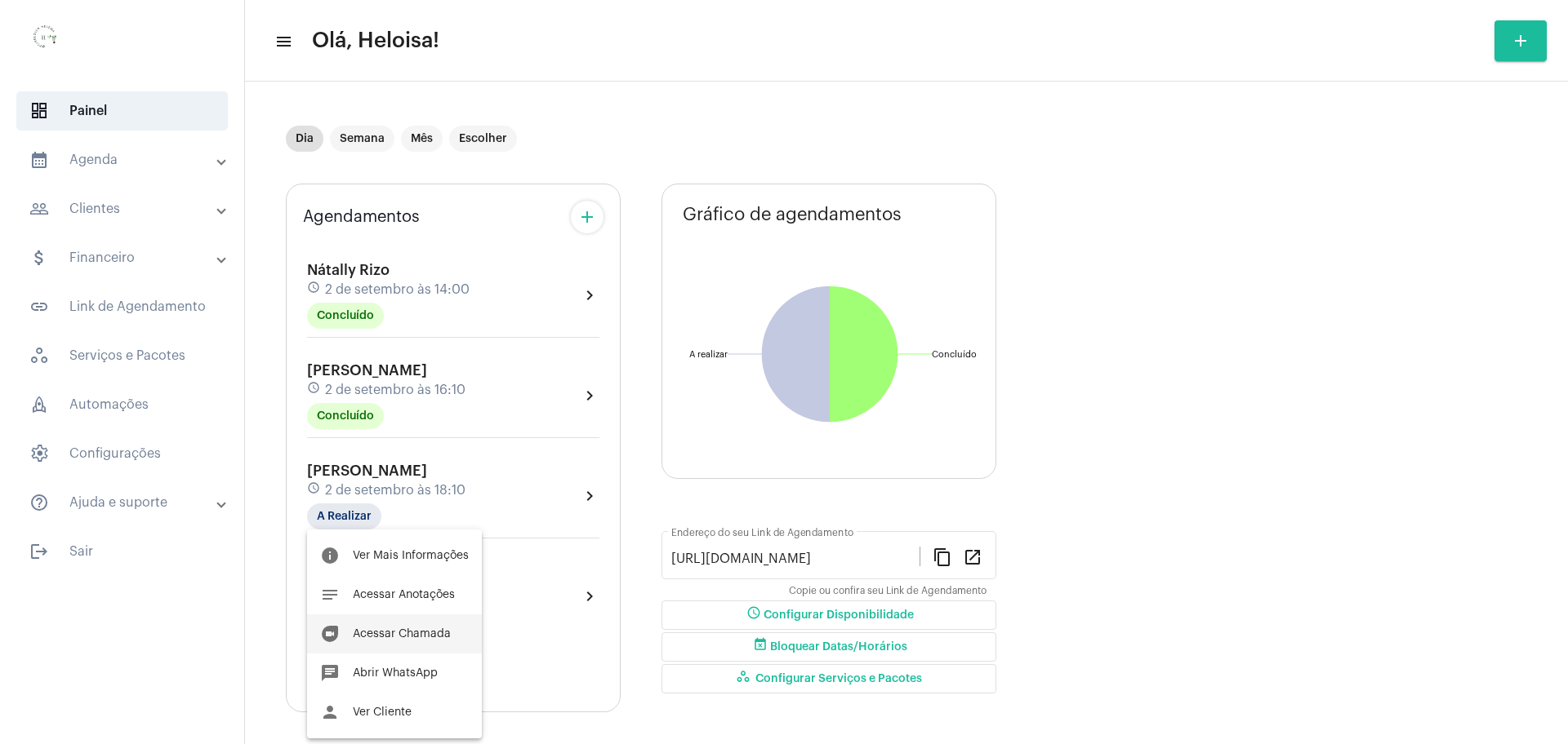
click at [400, 644] on button "duo [PERSON_NAME]" at bounding box center [394, 634] width 175 height 40
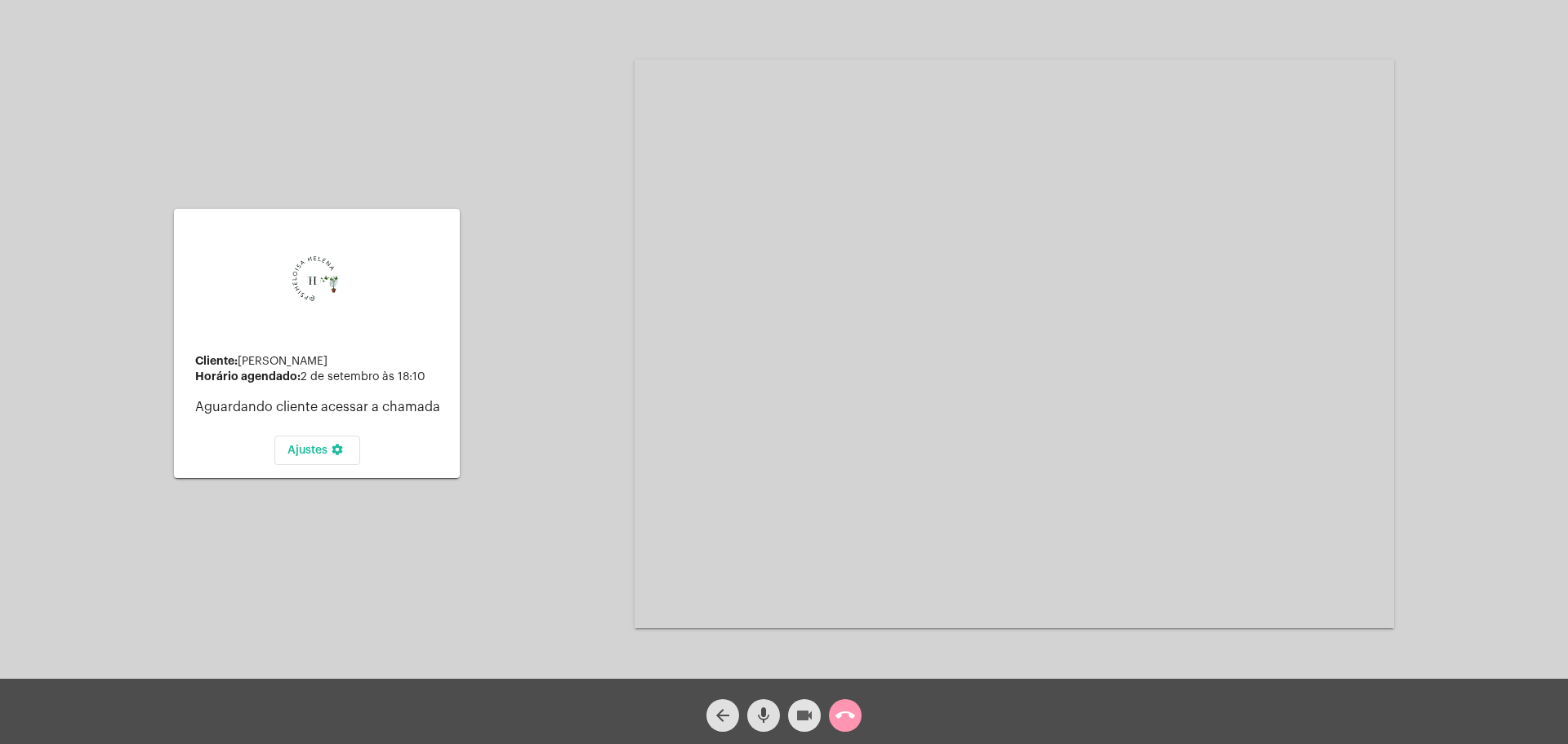
click at [805, 714] on mat-icon "videocam" at bounding box center [804, 715] width 20 height 20
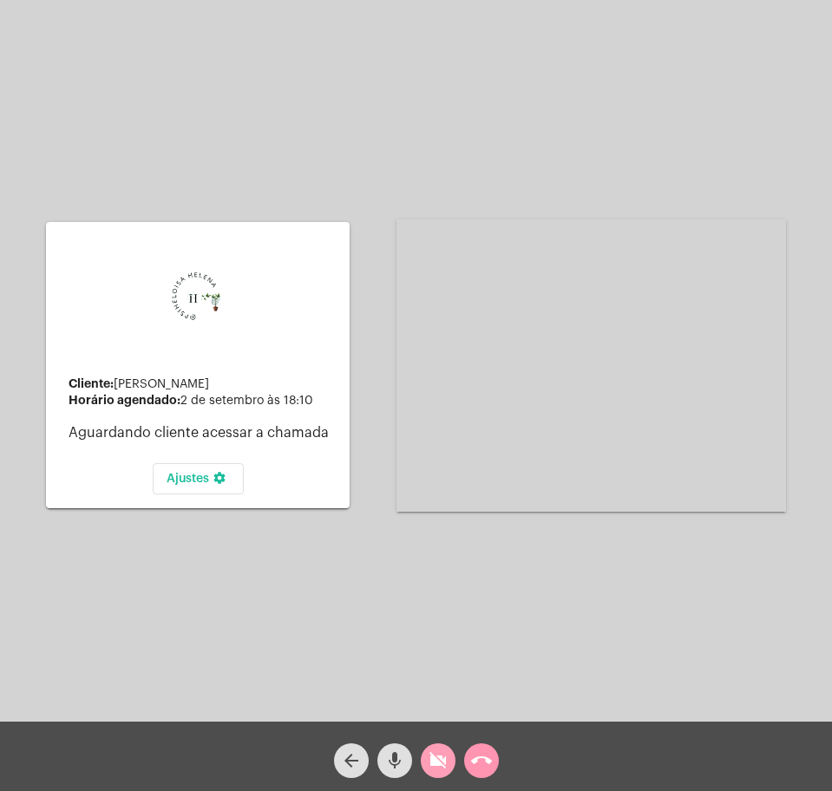
click at [437, 760] on mat-icon "videocam_off" at bounding box center [438, 760] width 21 height 21
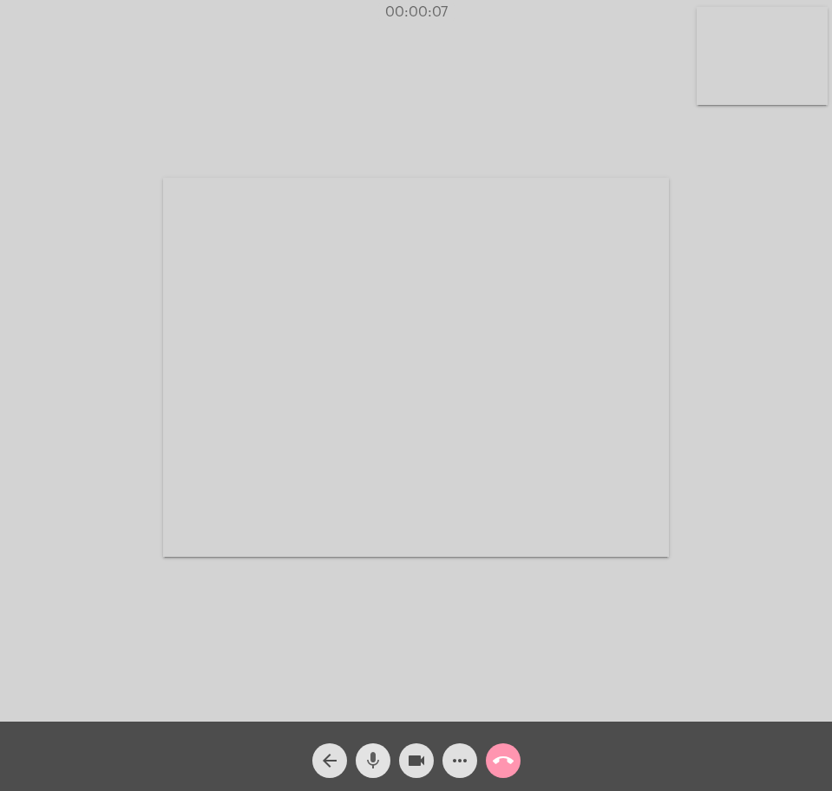
click at [371, 759] on mat-icon "mic" at bounding box center [373, 760] width 21 height 21
click at [383, 770] on mat-icon "mic_off" at bounding box center [373, 760] width 21 height 21
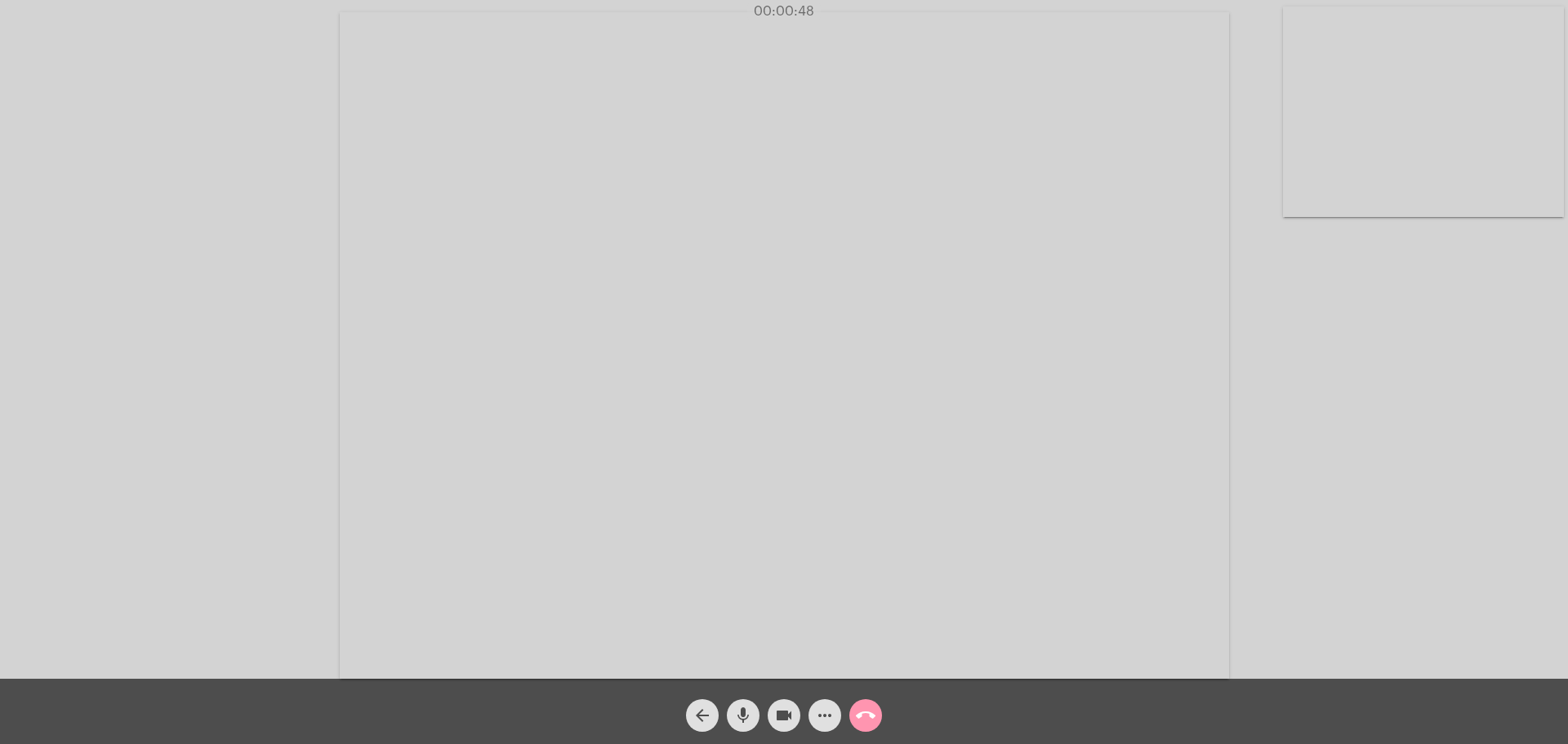
click at [1281, 200] on div "Acessando Câmera e Microfone..." at bounding box center [784, 343] width 1564 height 679
click at [829, 717] on mat-icon "more_horiz" at bounding box center [824, 715] width 20 height 20
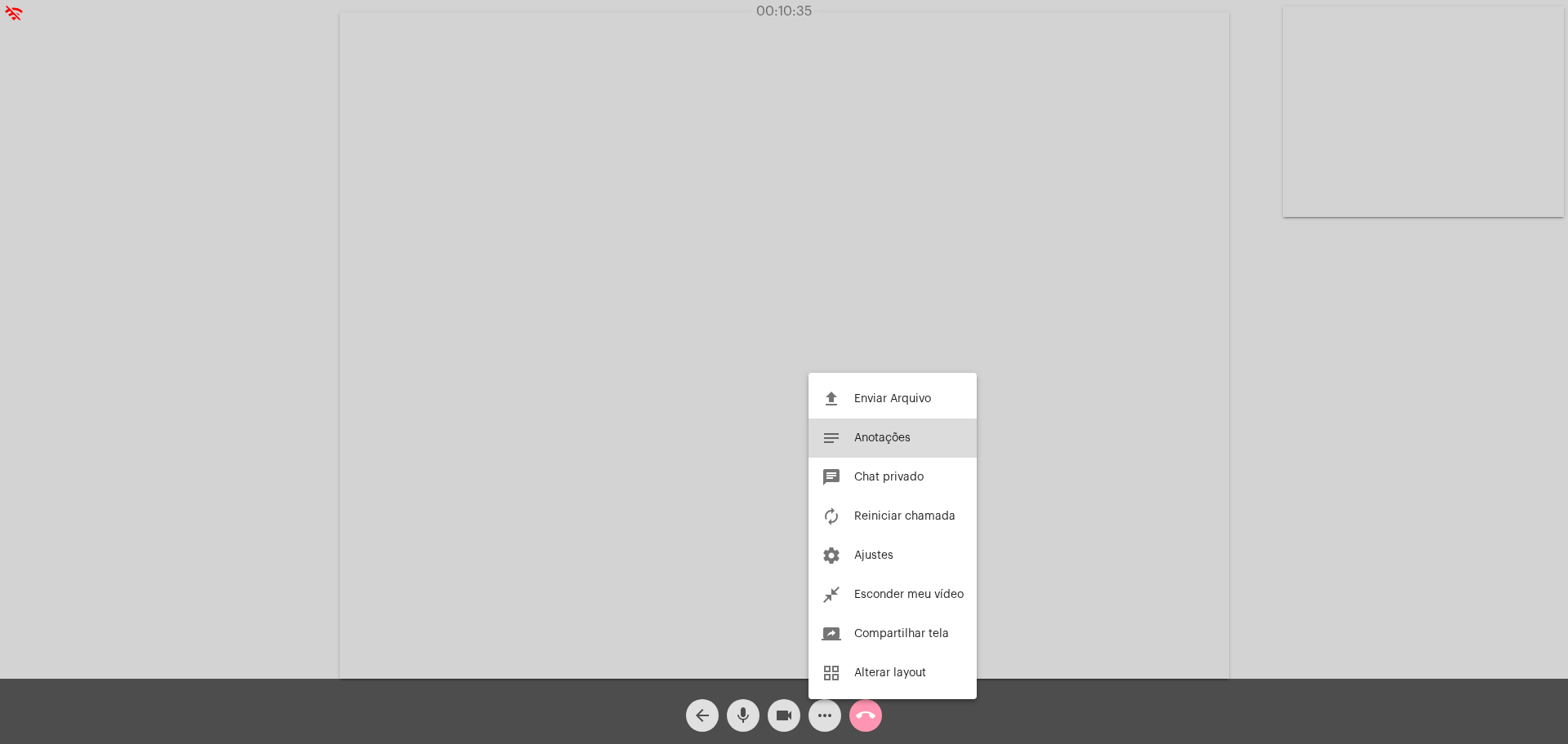
click at [884, 439] on span "Anotações" at bounding box center [882, 438] width 56 height 11
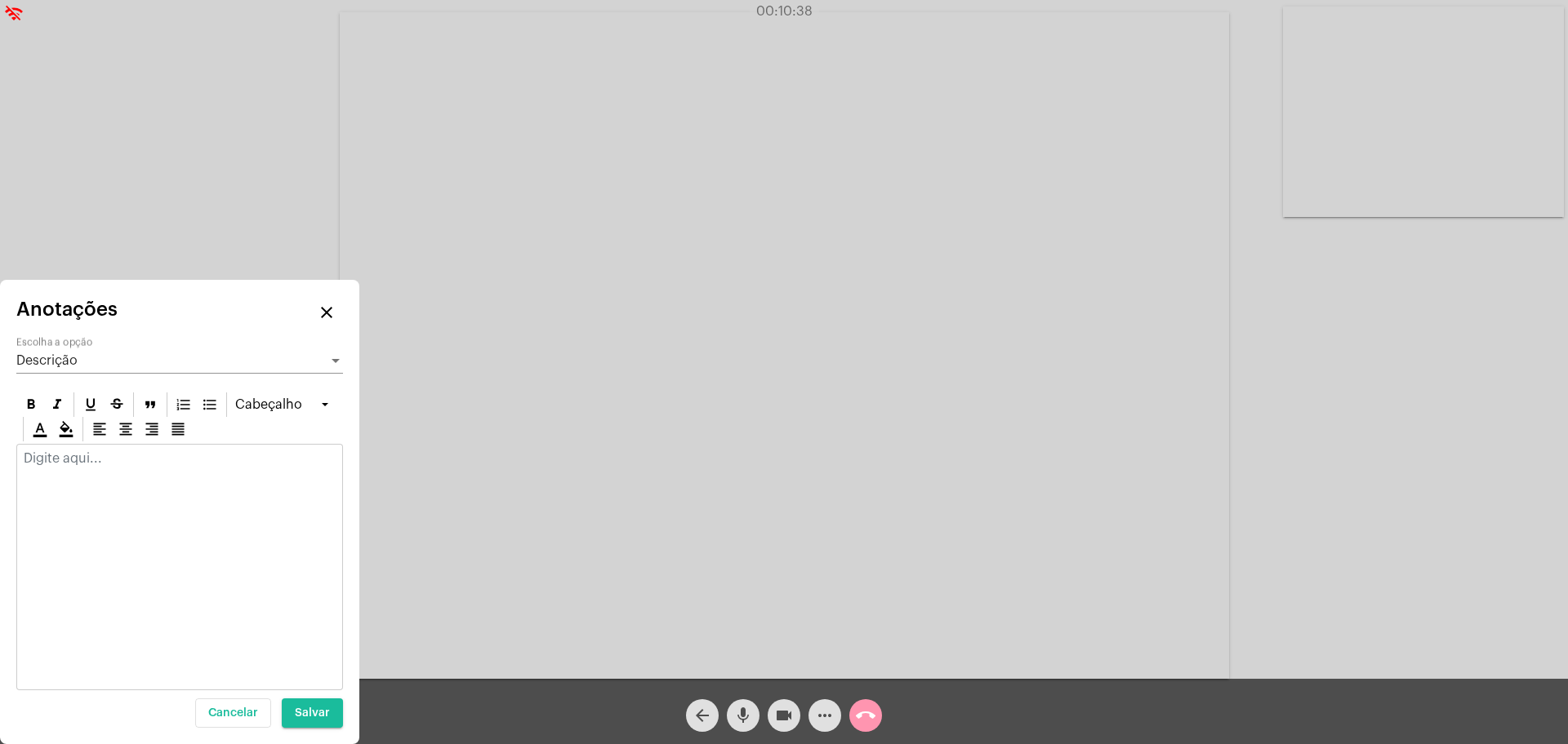
click at [239, 463] on p at bounding box center [179, 459] width 312 height 15
click at [1185, 223] on video at bounding box center [784, 345] width 889 height 667
click at [505, 519] on video at bounding box center [395, 343] width 760 height 569
click at [744, 721] on mat-icon "mic" at bounding box center [743, 715] width 20 height 20
click at [144, 462] on p "Muito atarefado no trabalho e se sentindo sobrecarregado" at bounding box center [179, 466] width 312 height 29
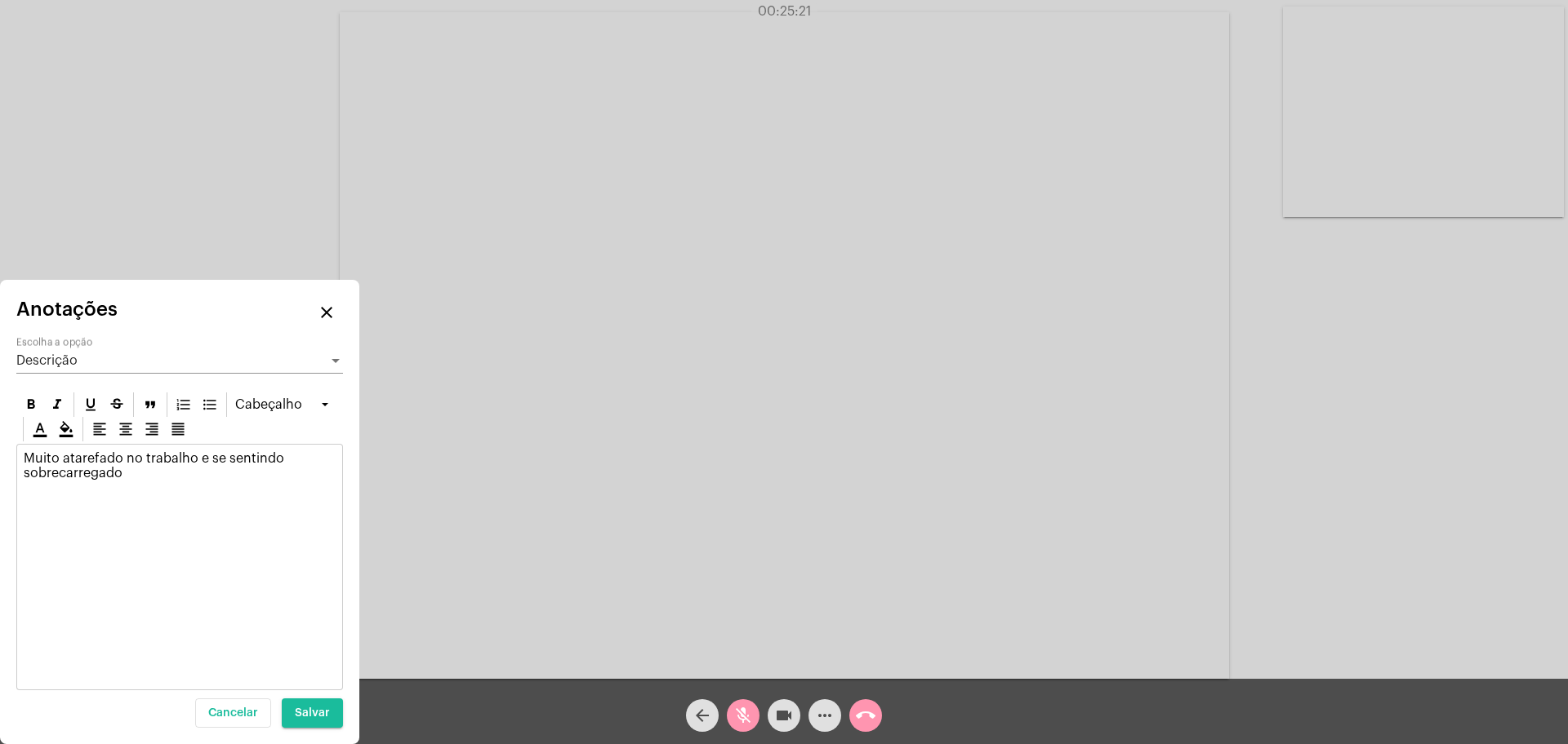
click at [130, 480] on p "Muito atarefado no trabalho e se sentindo sobrecarregado" at bounding box center [179, 466] width 312 height 29
click at [737, 713] on mat-icon "mic_off" at bounding box center [743, 715] width 20 height 20
click at [262, 486] on p "Muito atarefado no trabalho e se sentindo sobrecarregado. Não se sente vontade …" at bounding box center [179, 473] width 312 height 44
click at [325, 715] on span "Salvar" at bounding box center [312, 713] width 35 height 11
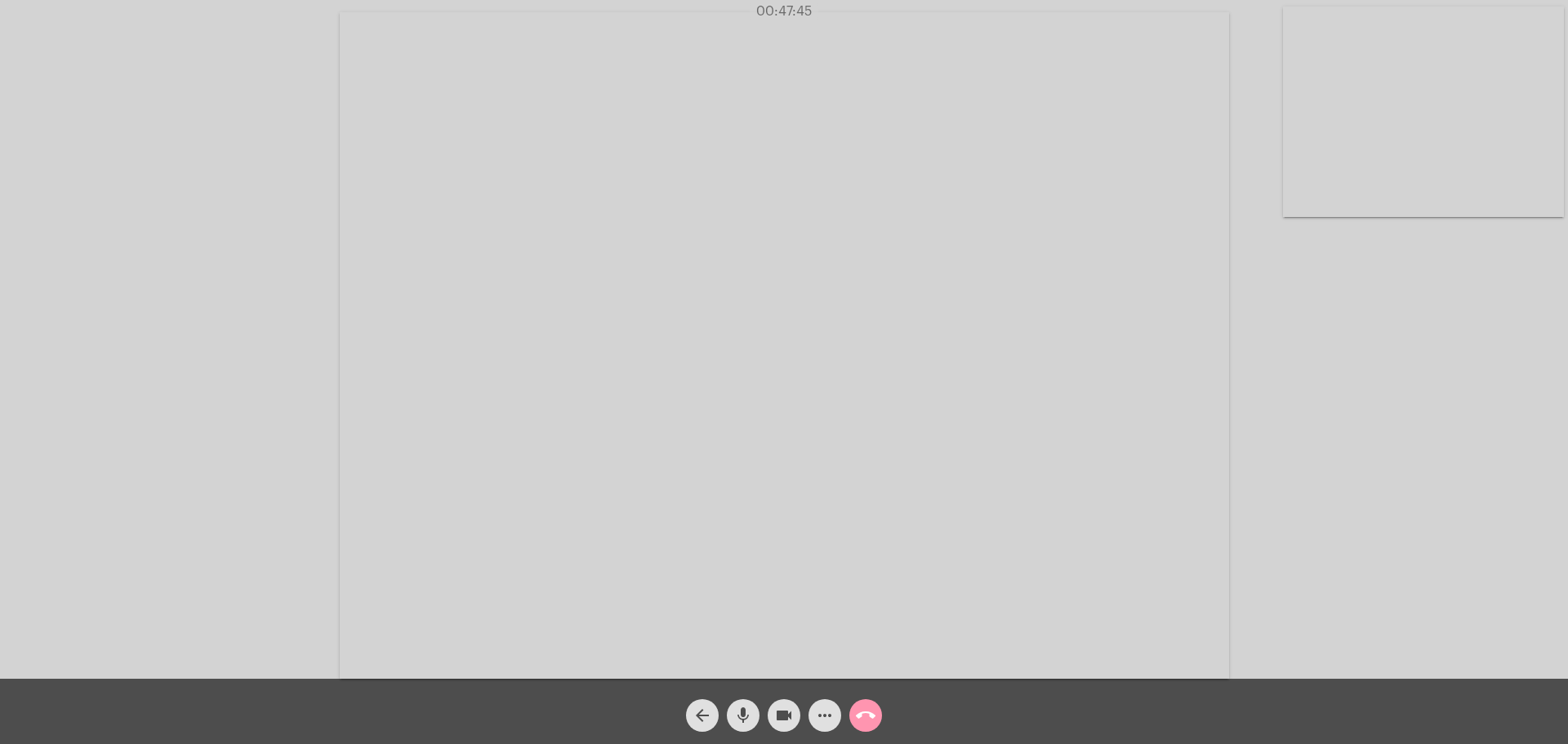
click at [335, 736] on div "arrow_back mic videocam more_horiz call_end" at bounding box center [784, 711] width 1568 height 65
click at [856, 712] on mat-icon "call_end" at bounding box center [865, 715] width 20 height 20
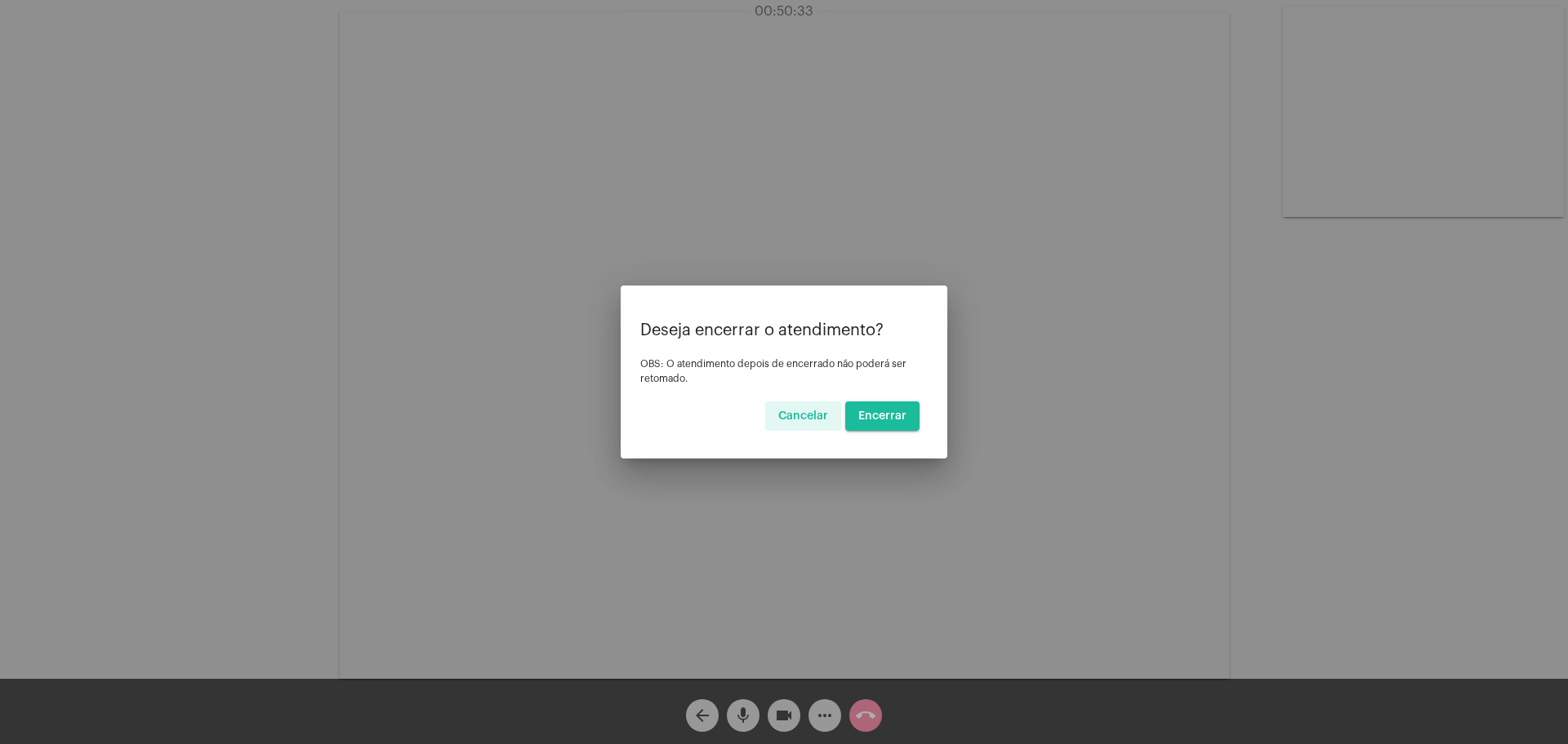
click at [861, 426] on button "Encerrar" at bounding box center [882, 416] width 74 height 29
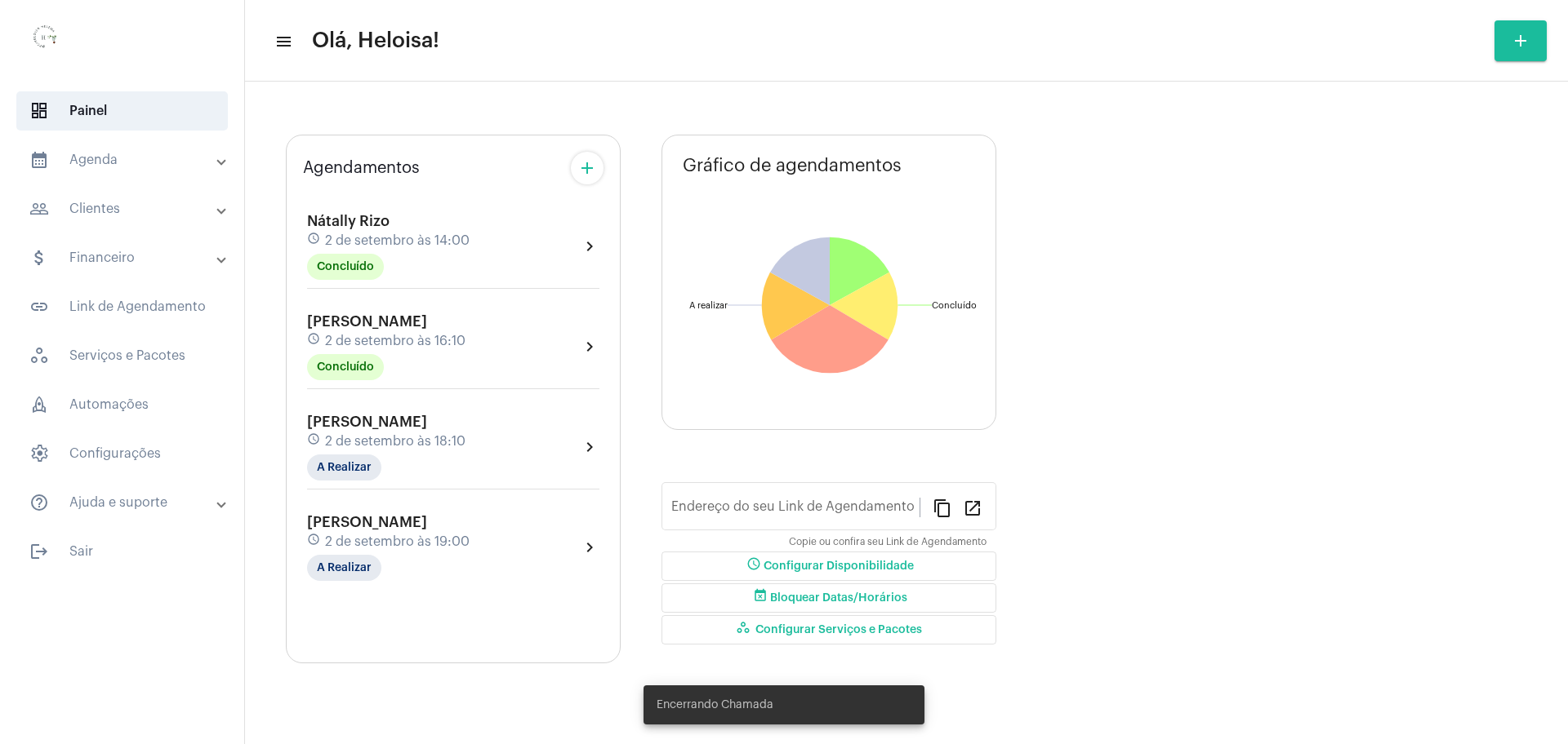
type input "[URL][DOMAIN_NAME]"
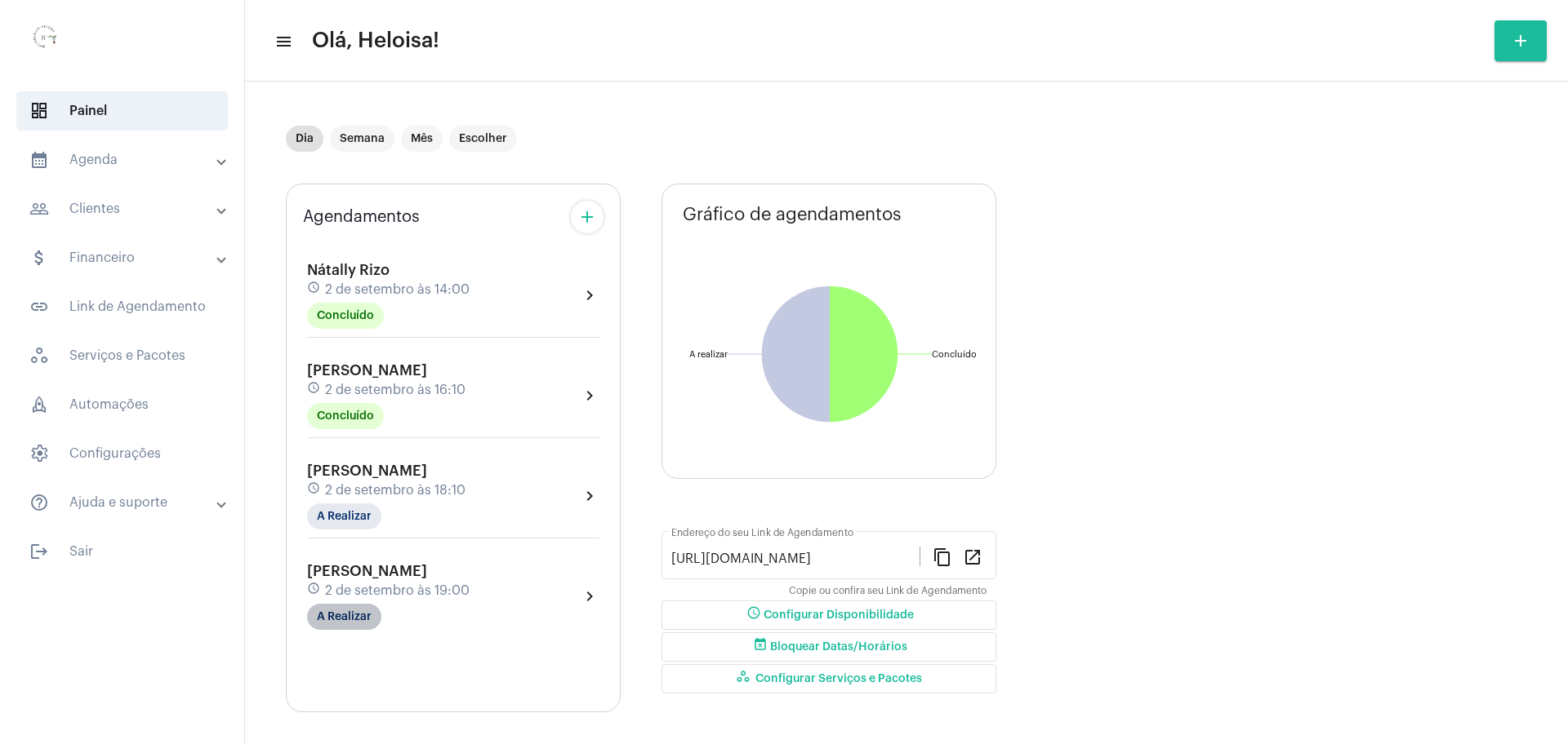
click at [343, 614] on mat-chip "A Realizar" at bounding box center [344, 617] width 74 height 26
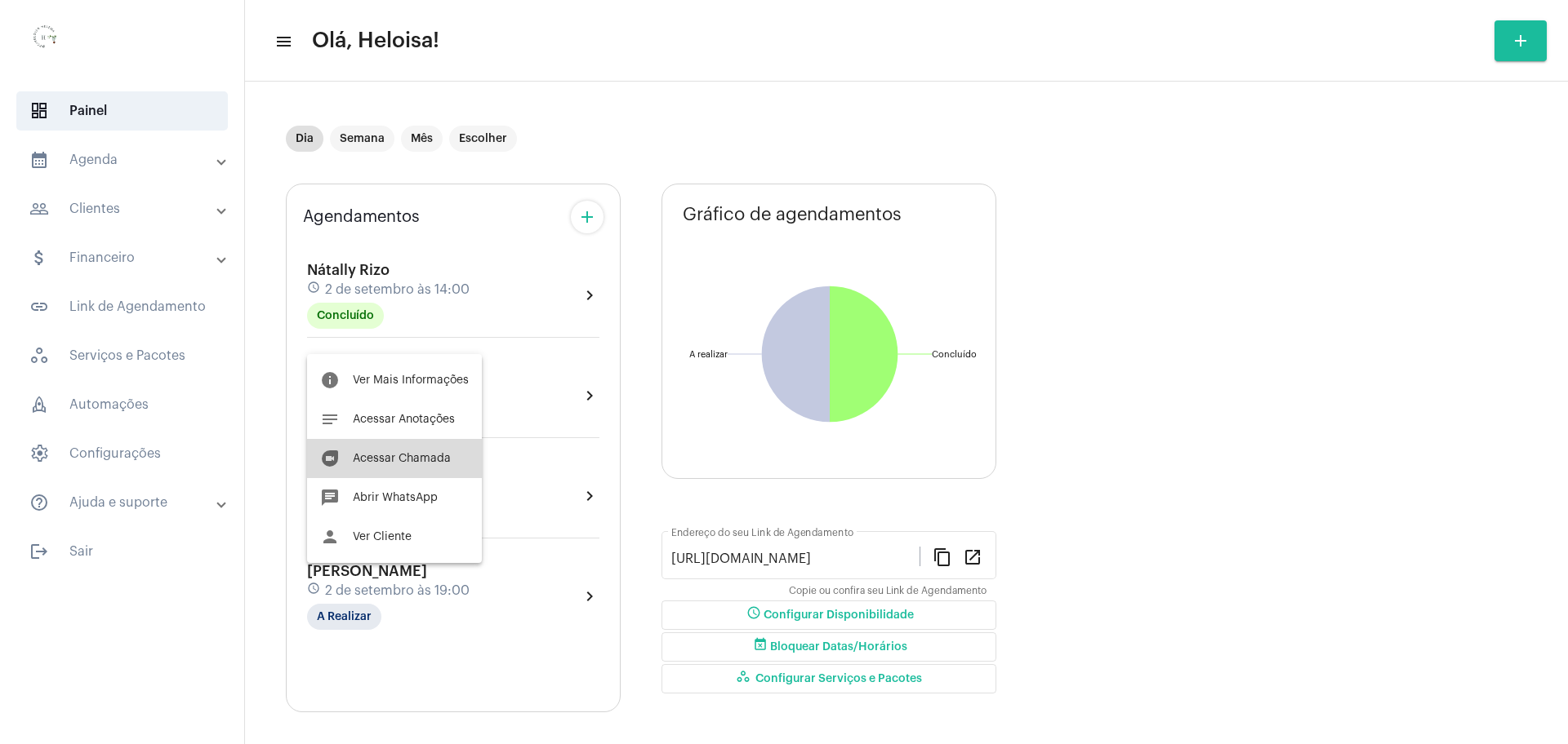
click at [398, 459] on span "Acessar Chamada" at bounding box center [402, 459] width 98 height 11
